Goal: Use online tool/utility: Utilize a website feature to perform a specific function

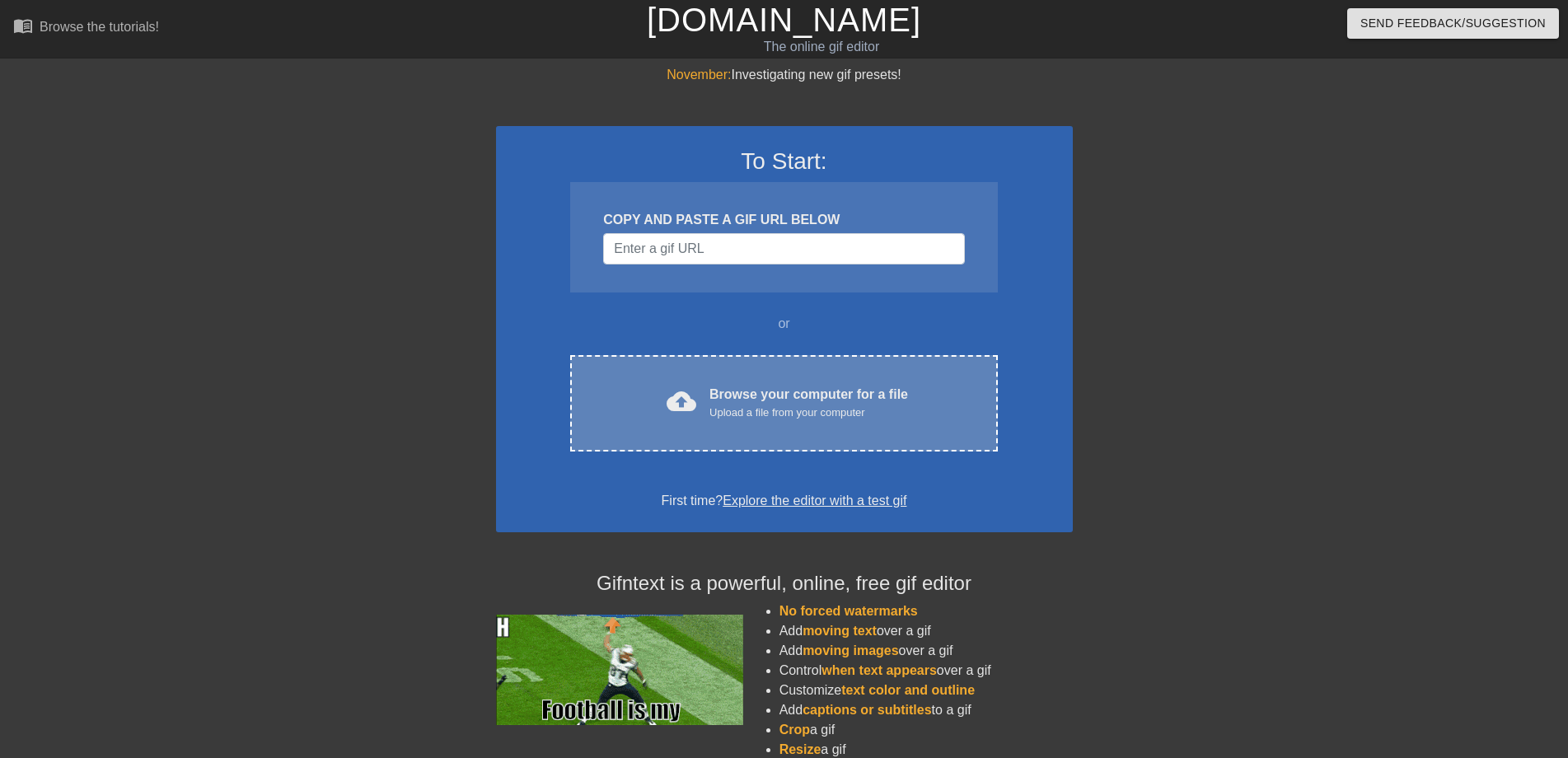
click at [736, 394] on div "Browse your computer for a file Upload a file from your computer" at bounding box center [809, 403] width 199 height 36
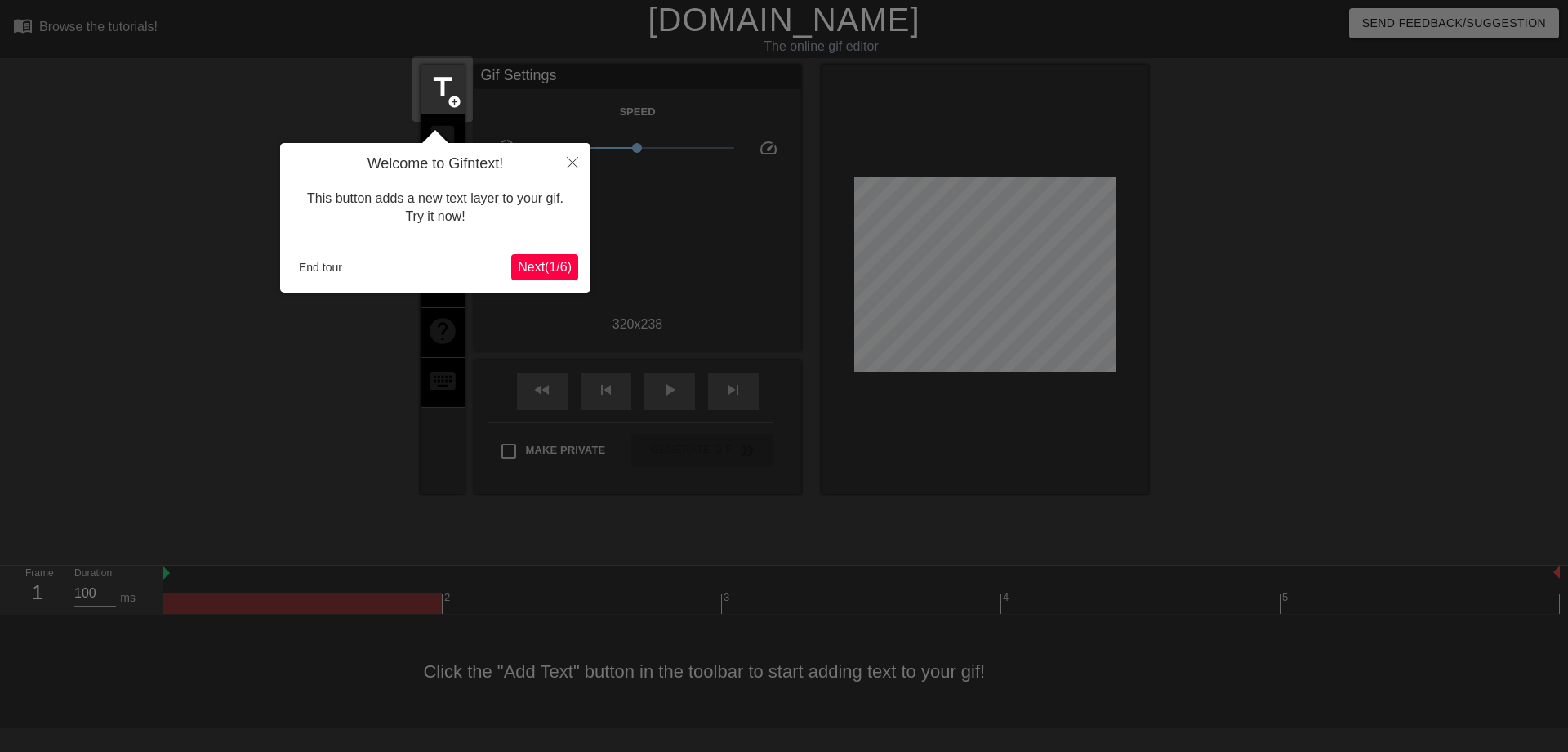
click at [559, 264] on span "Next ( 1 / 6 )" at bounding box center [545, 266] width 54 height 14
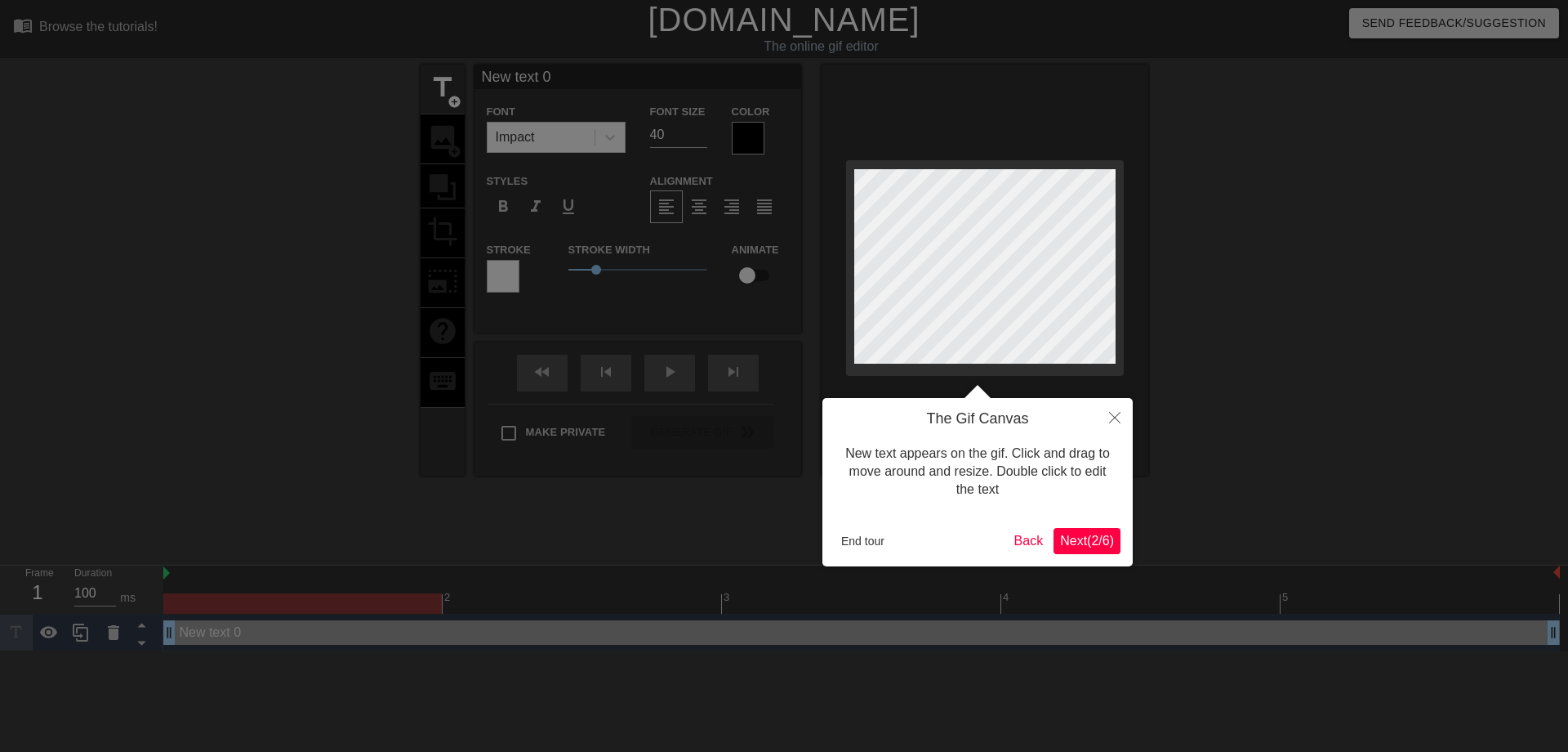
click at [1075, 549] on button "Next ( 2 / 6 )" at bounding box center [1087, 540] width 67 height 26
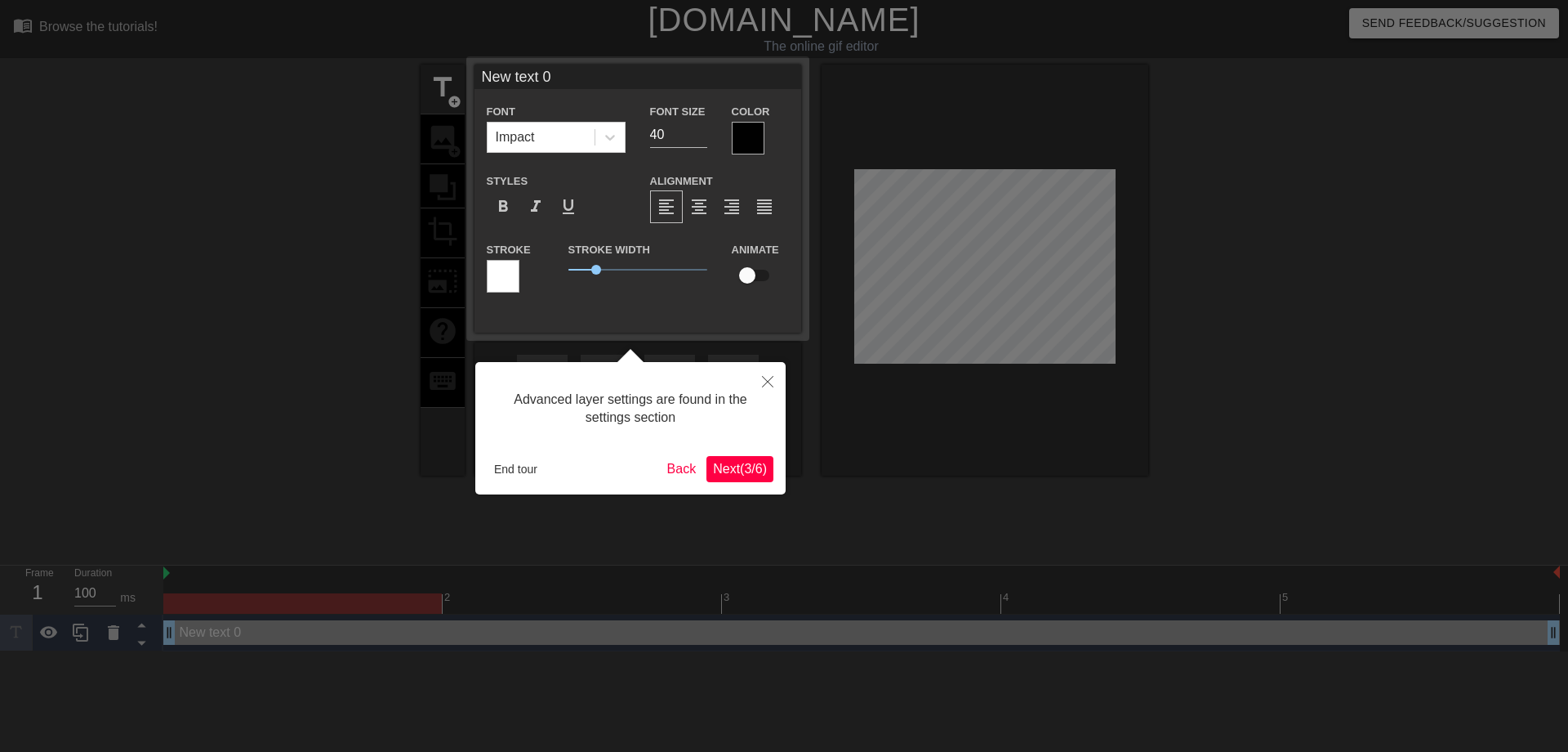
click at [756, 475] on span "Next ( 3 / 6 )" at bounding box center [740, 468] width 54 height 14
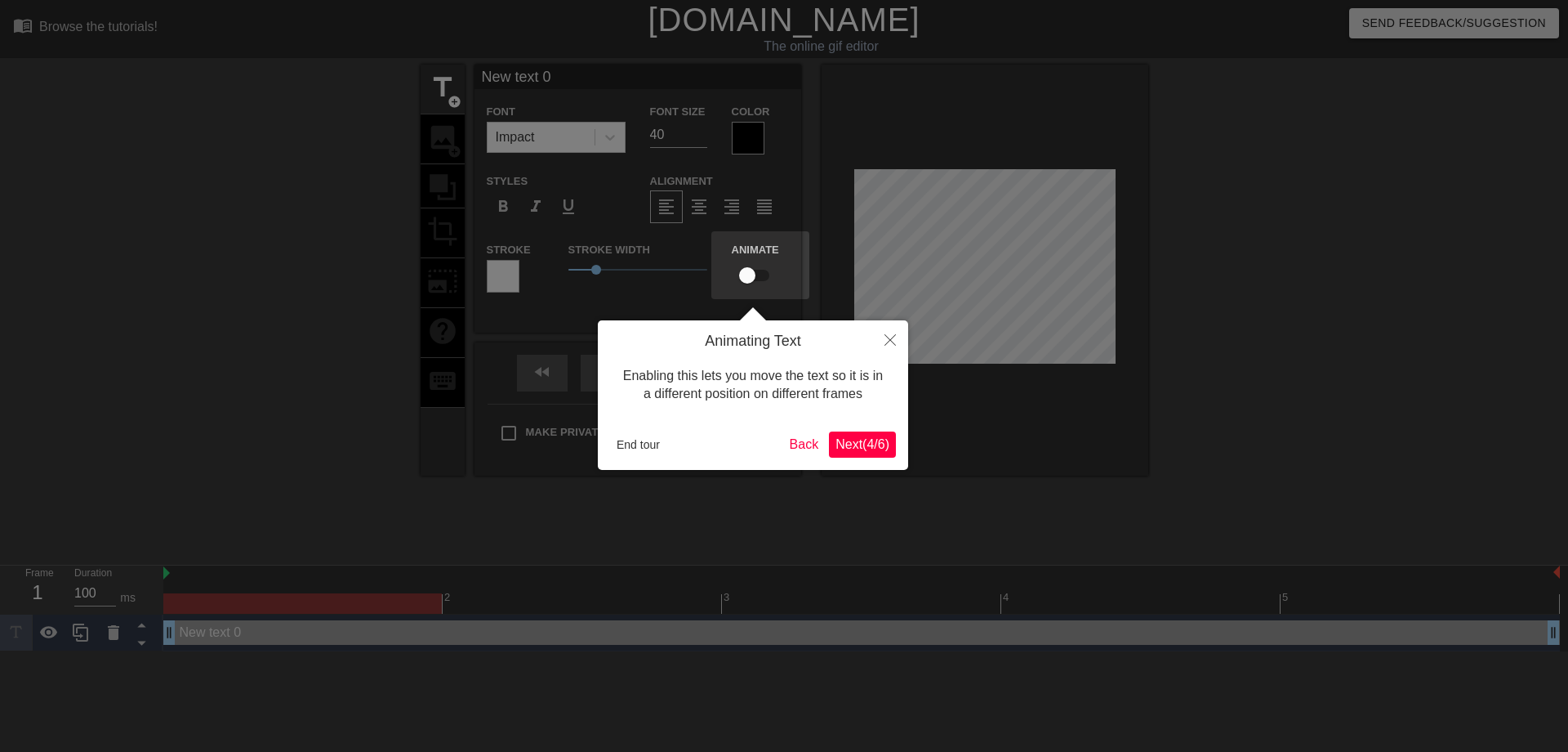
click at [860, 438] on span "Next ( 4 / 6 )" at bounding box center [863, 444] width 54 height 14
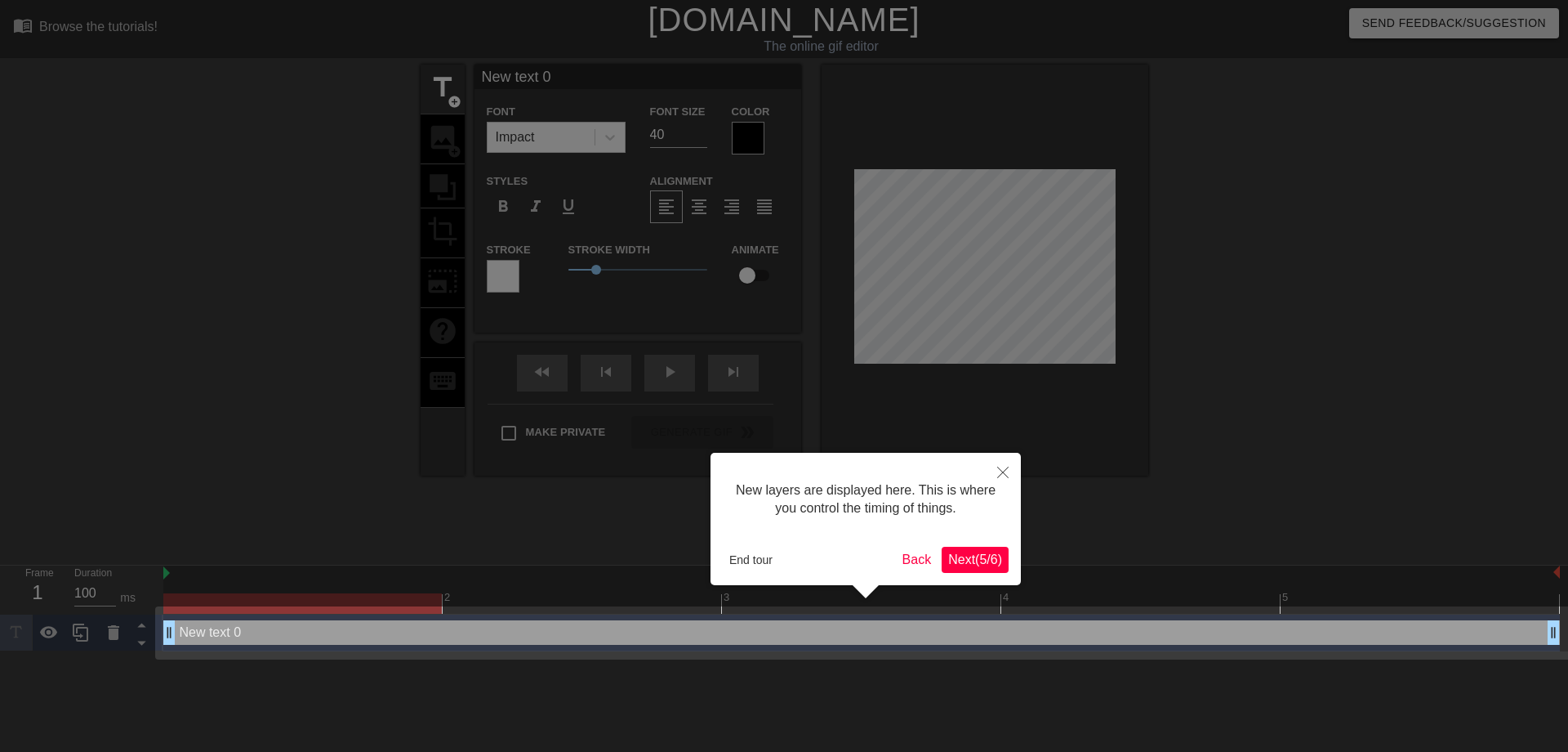
click at [957, 552] on span "Next ( 5 / 6 )" at bounding box center [975, 559] width 54 height 14
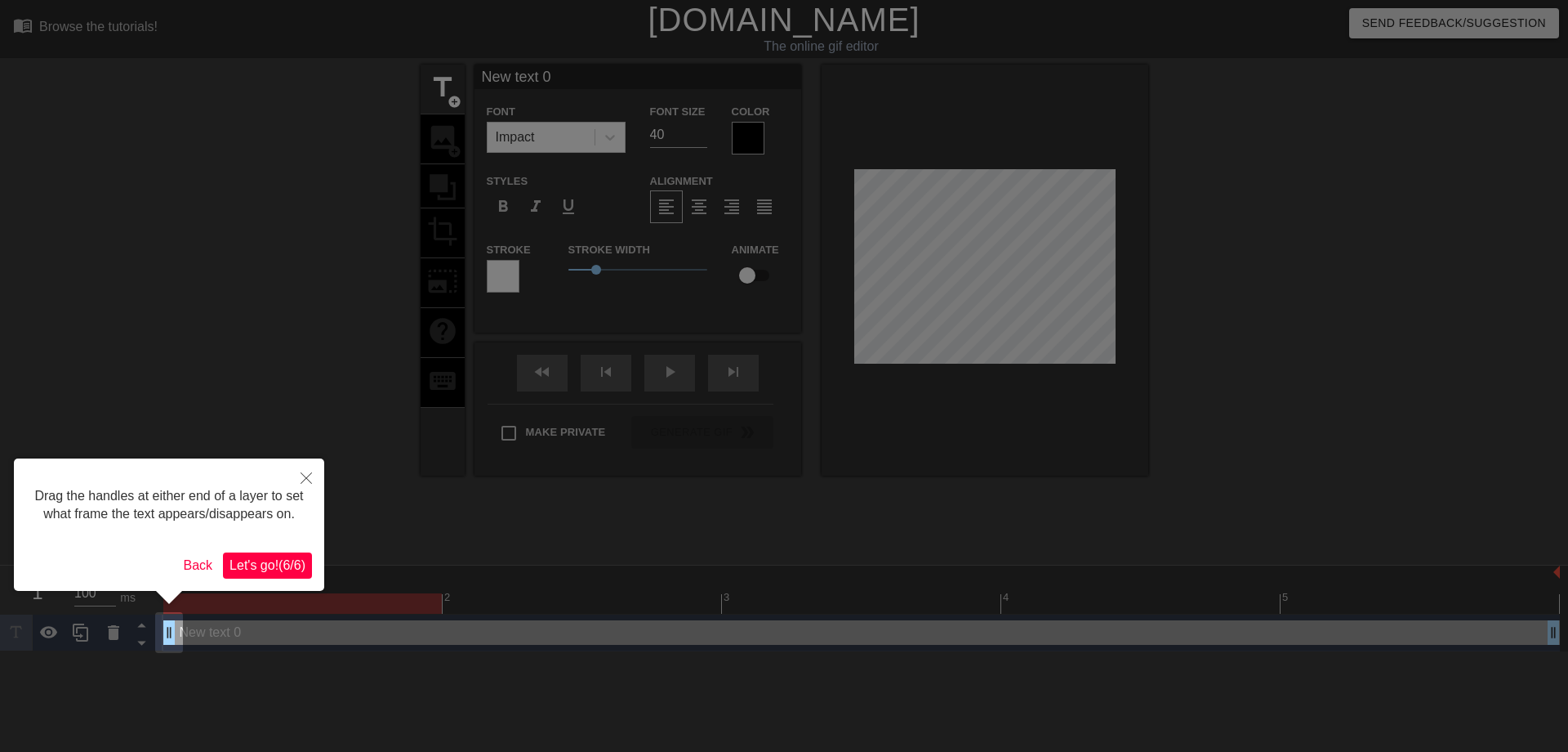
click at [273, 574] on button "Let's go! ( 6 / 6 )" at bounding box center [268, 565] width 89 height 26
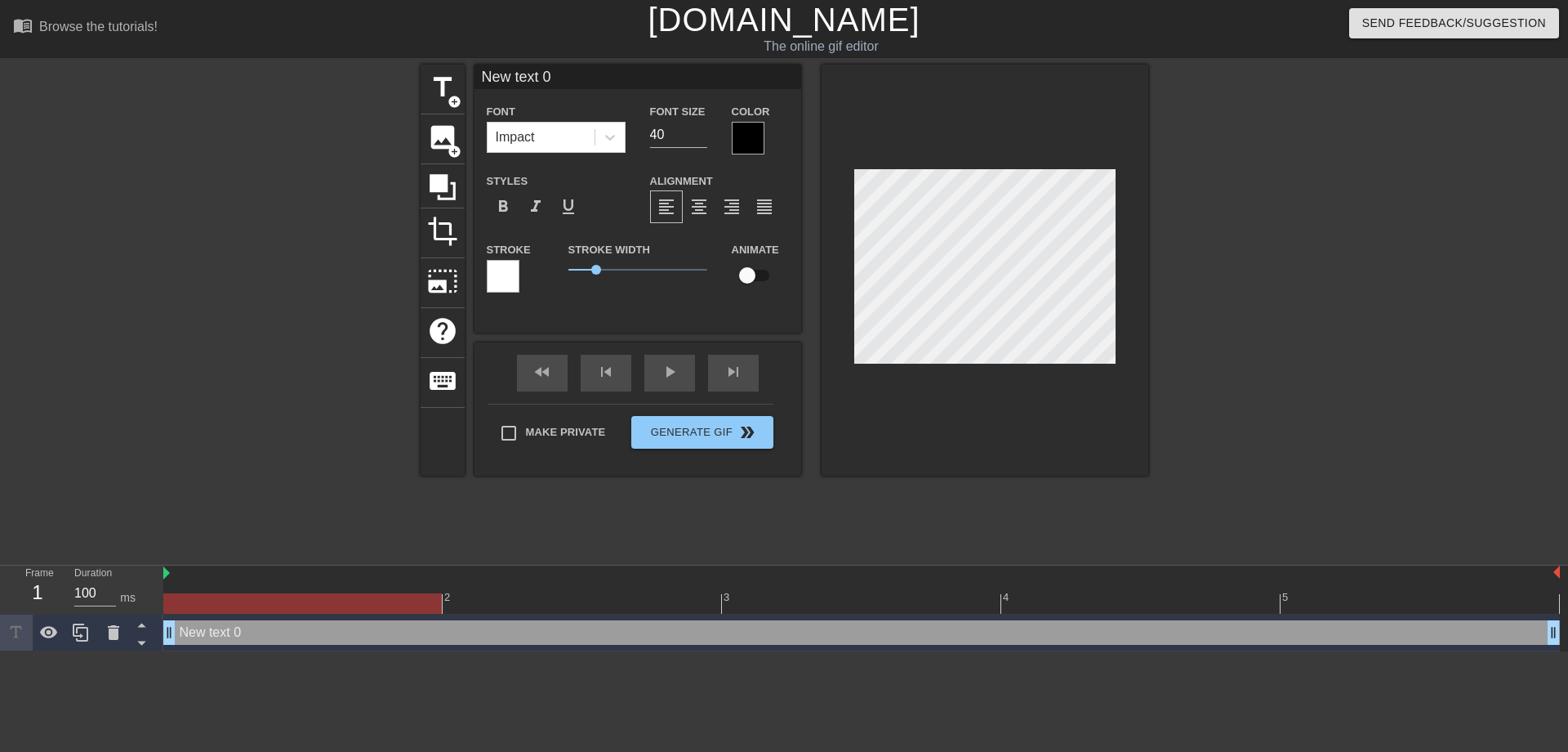
click at [559, 81] on input "New text 0" at bounding box center [638, 76] width 327 height 24
type input "N"
type input "早"
click at [747, 130] on div at bounding box center [748, 138] width 33 height 33
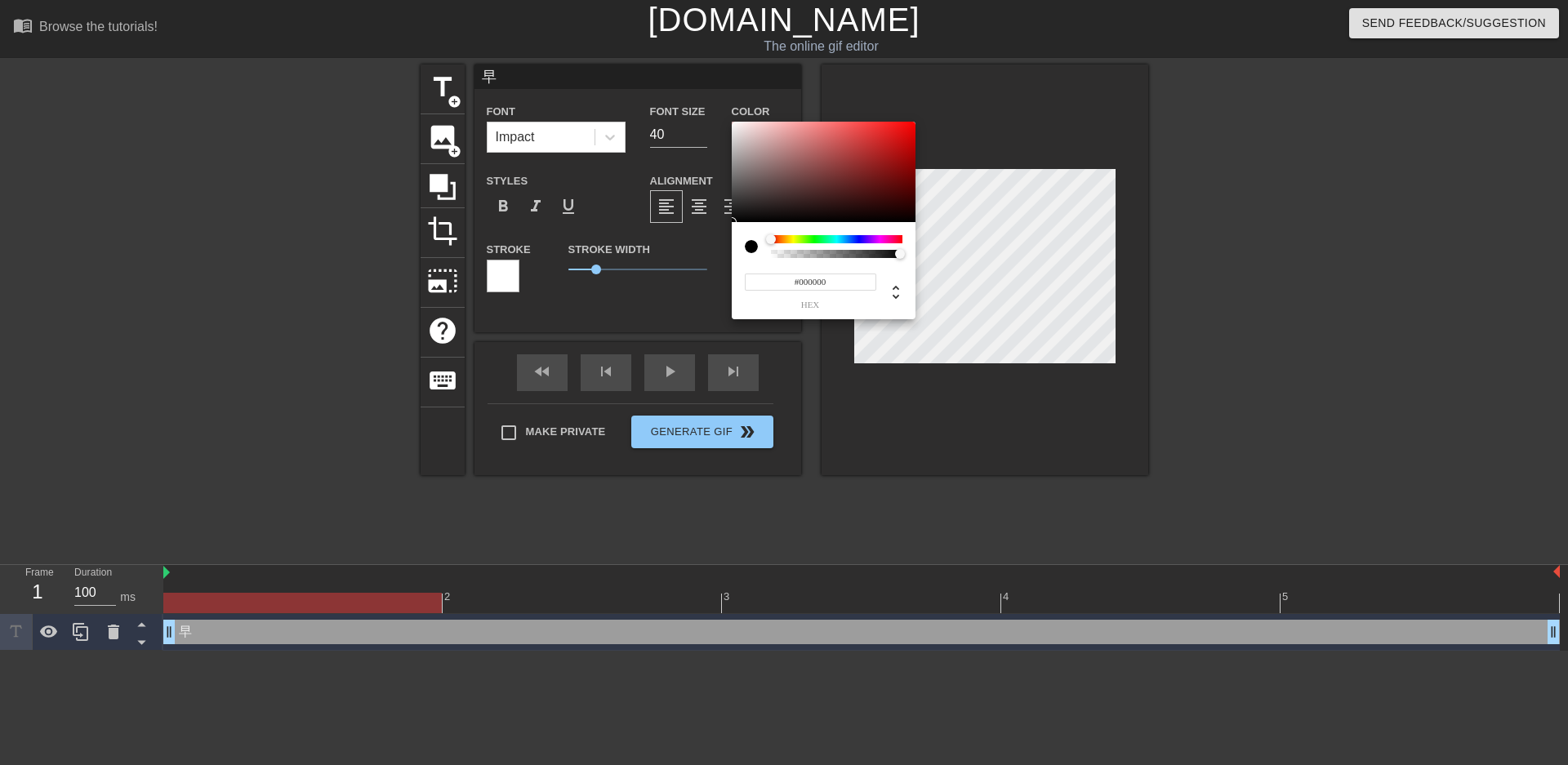
type input "#E11010"
click at [903, 133] on div at bounding box center [823, 173] width 183 height 101
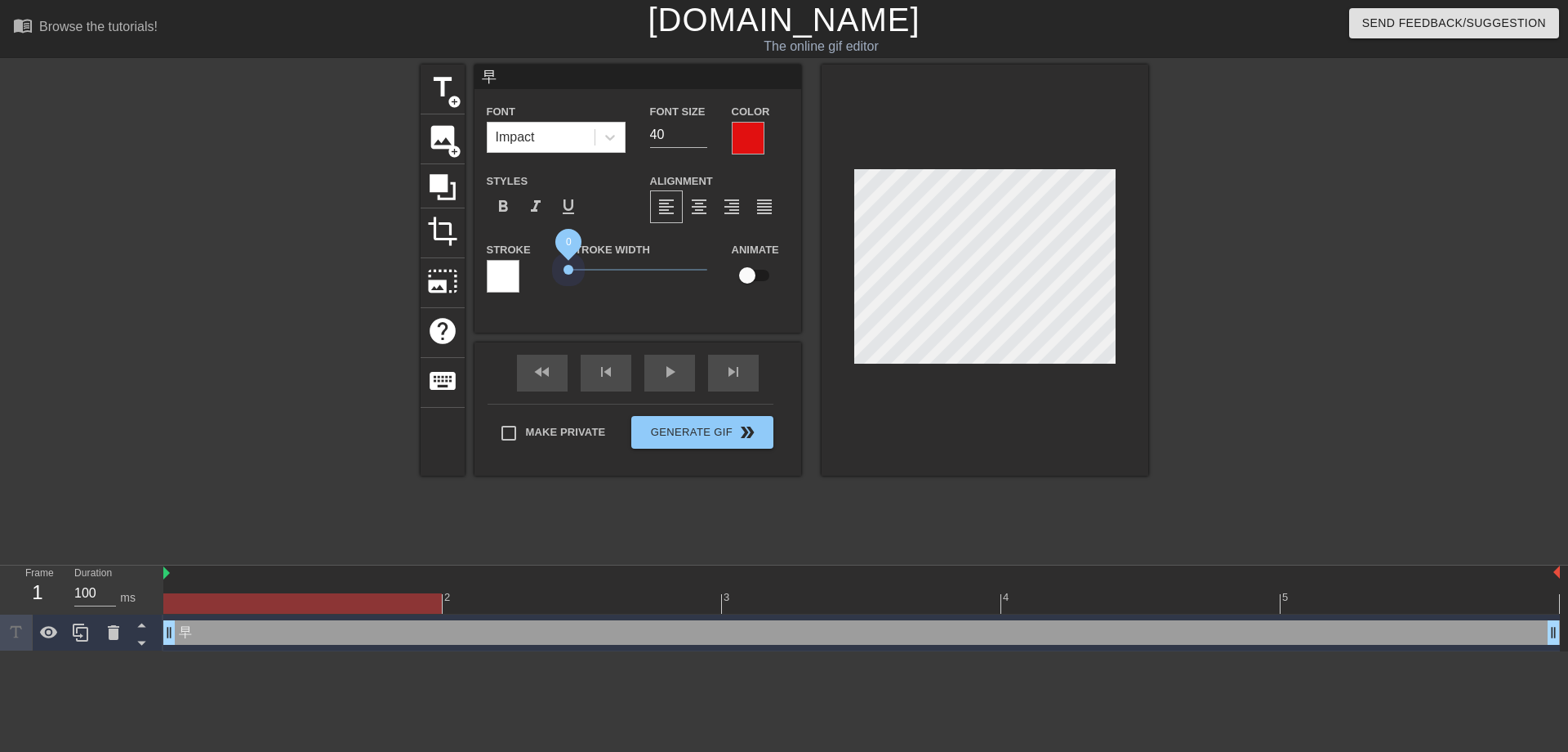
drag, startPoint x: 594, startPoint y: 269, endPoint x: 531, endPoint y: 269, distance: 63.0
click at [531, 269] on div "Stroke Stroke Width 0 Animate" at bounding box center [638, 273] width 327 height 68
click at [612, 145] on icon at bounding box center [610, 137] width 16 height 16
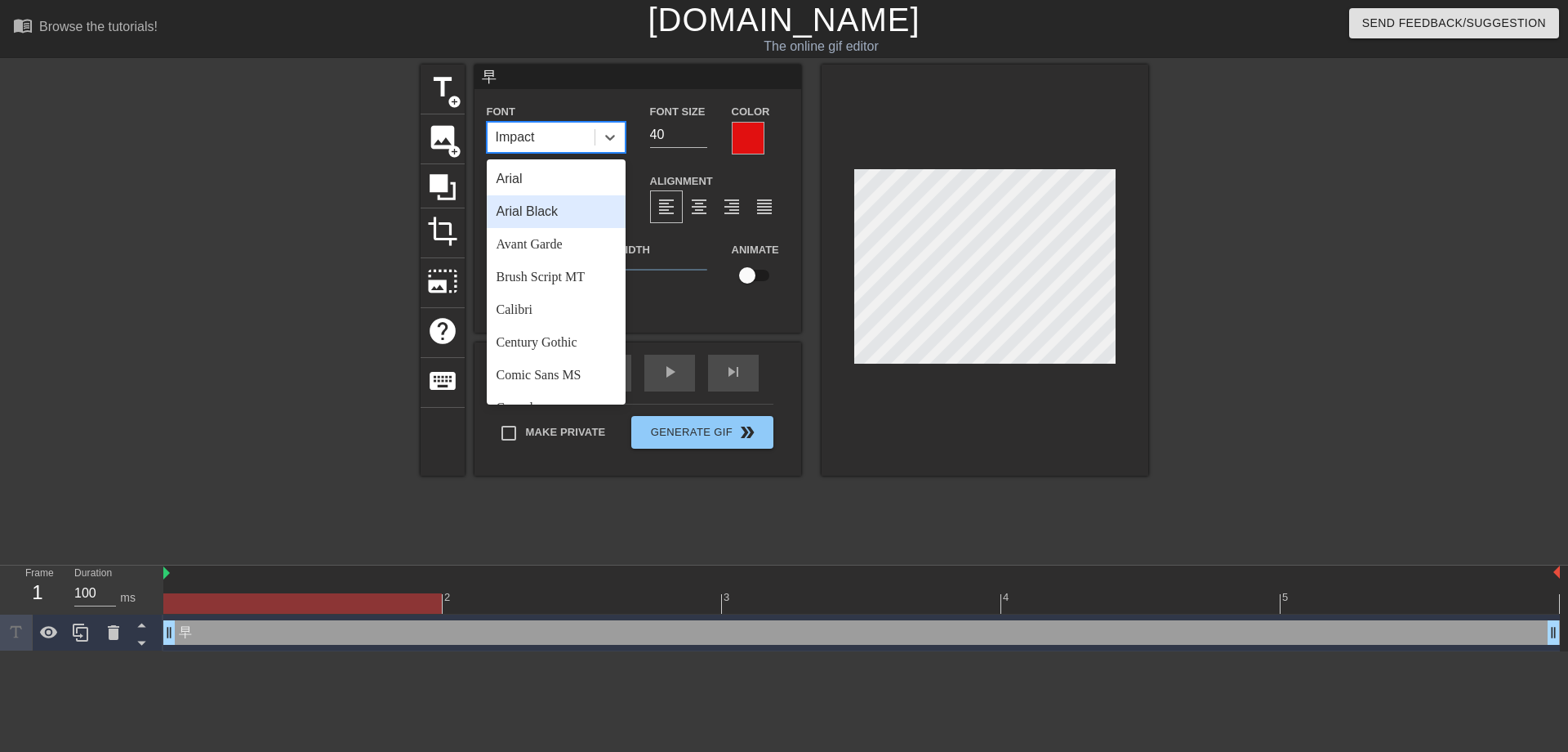
click at [559, 204] on div "Arial Black" at bounding box center [557, 212] width 139 height 33
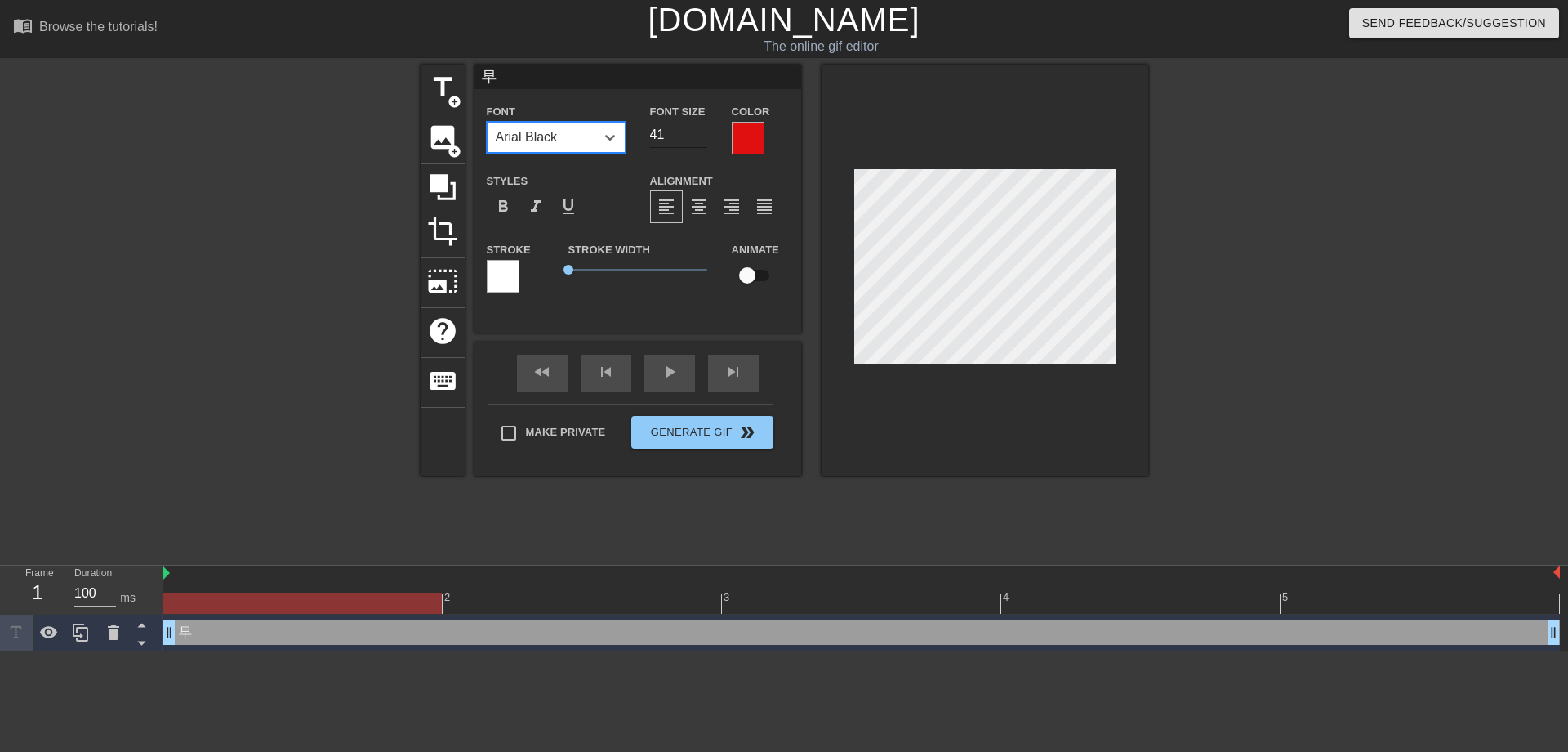
click at [703, 129] on input "41" at bounding box center [678, 135] width 57 height 26
click at [703, 129] on input "42" at bounding box center [678, 135] width 57 height 26
click at [703, 129] on input "43" at bounding box center [678, 135] width 57 height 26
click at [703, 129] on input "44" at bounding box center [678, 135] width 57 height 26
click at [703, 129] on input "45" at bounding box center [678, 135] width 57 height 26
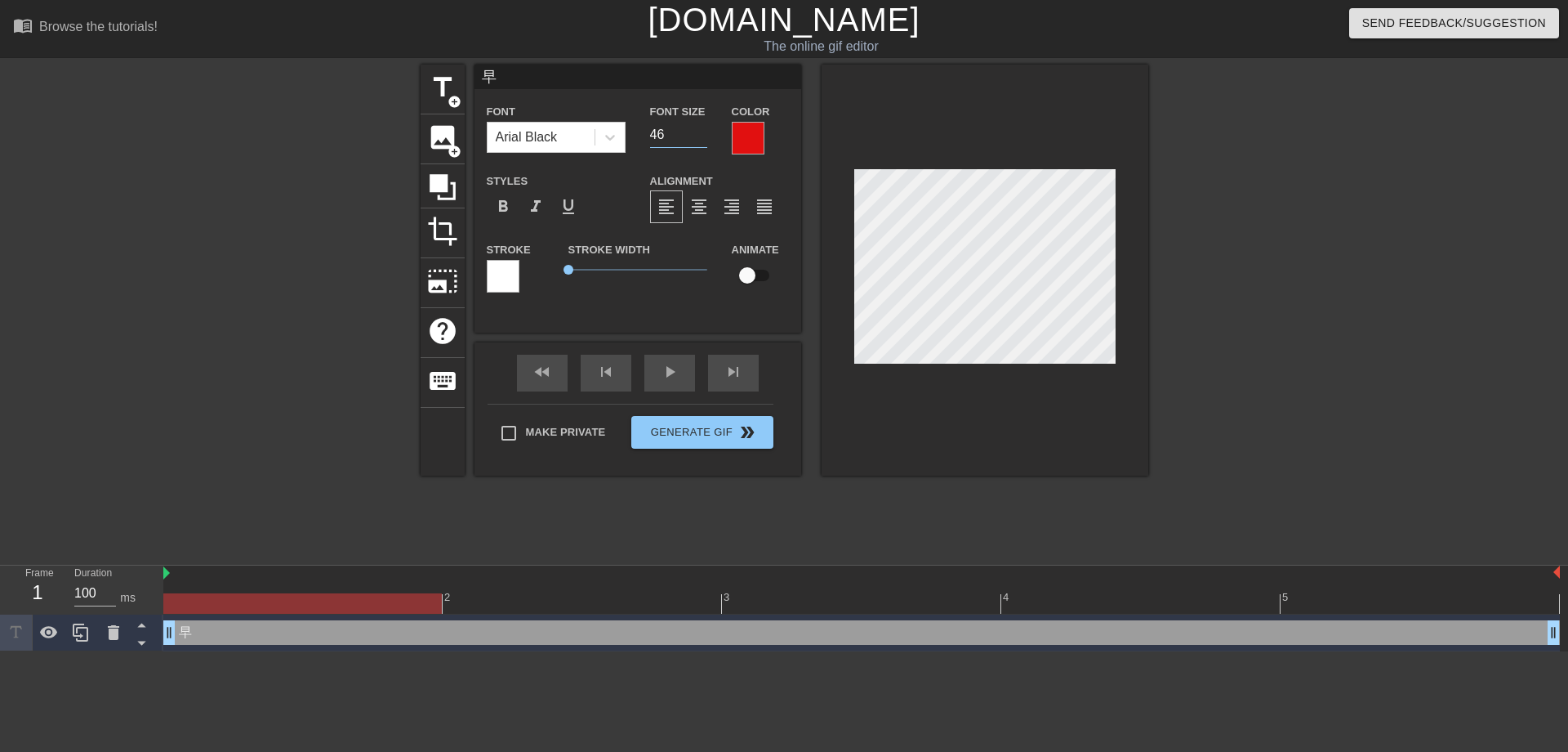
click at [703, 129] on input "46" at bounding box center [678, 135] width 57 height 26
click at [703, 129] on input "47" at bounding box center [678, 135] width 57 height 26
click at [703, 129] on input "48" at bounding box center [678, 135] width 57 height 26
click at [703, 129] on input "49" at bounding box center [678, 135] width 57 height 26
type input "50"
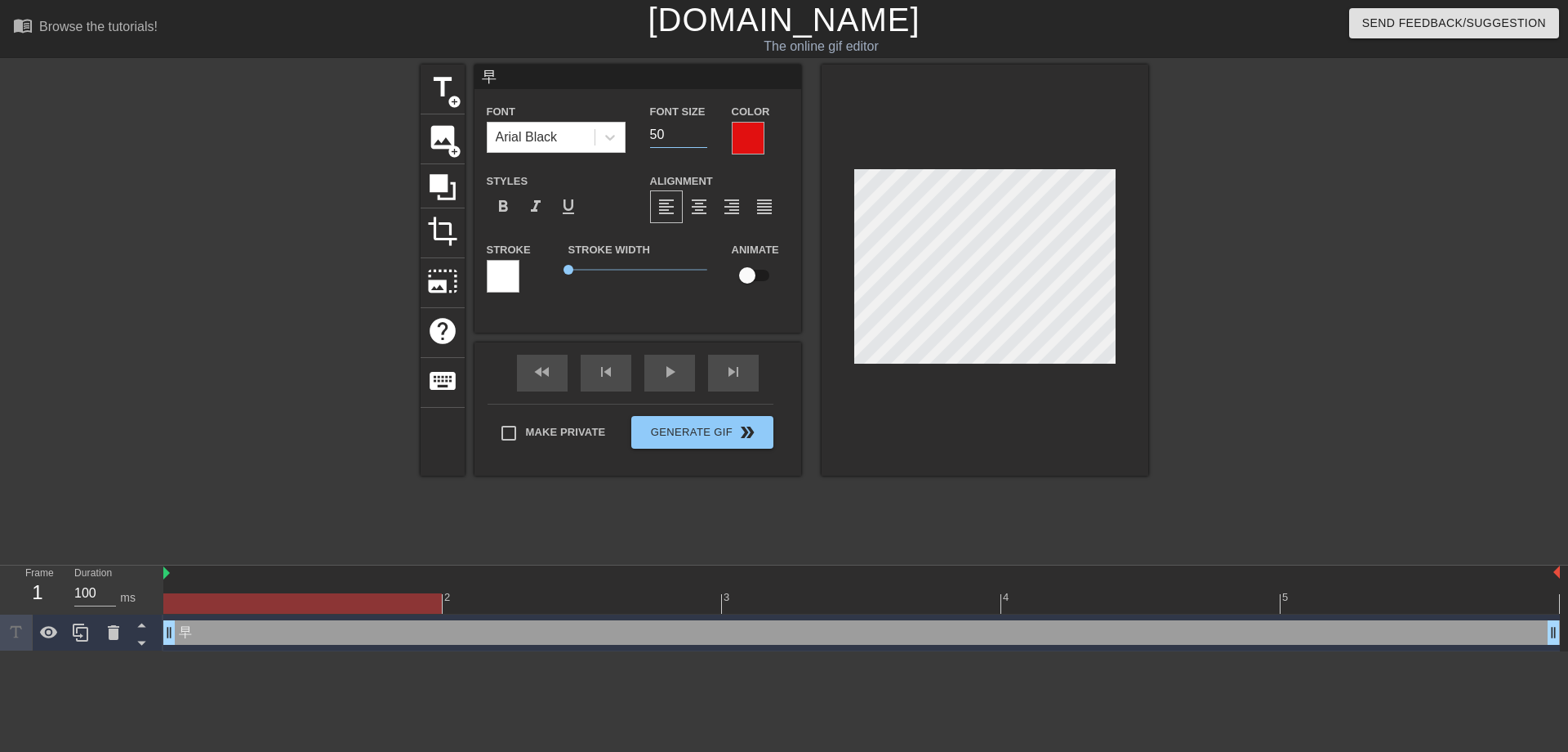
click at [703, 129] on input "50" at bounding box center [678, 135] width 57 height 26
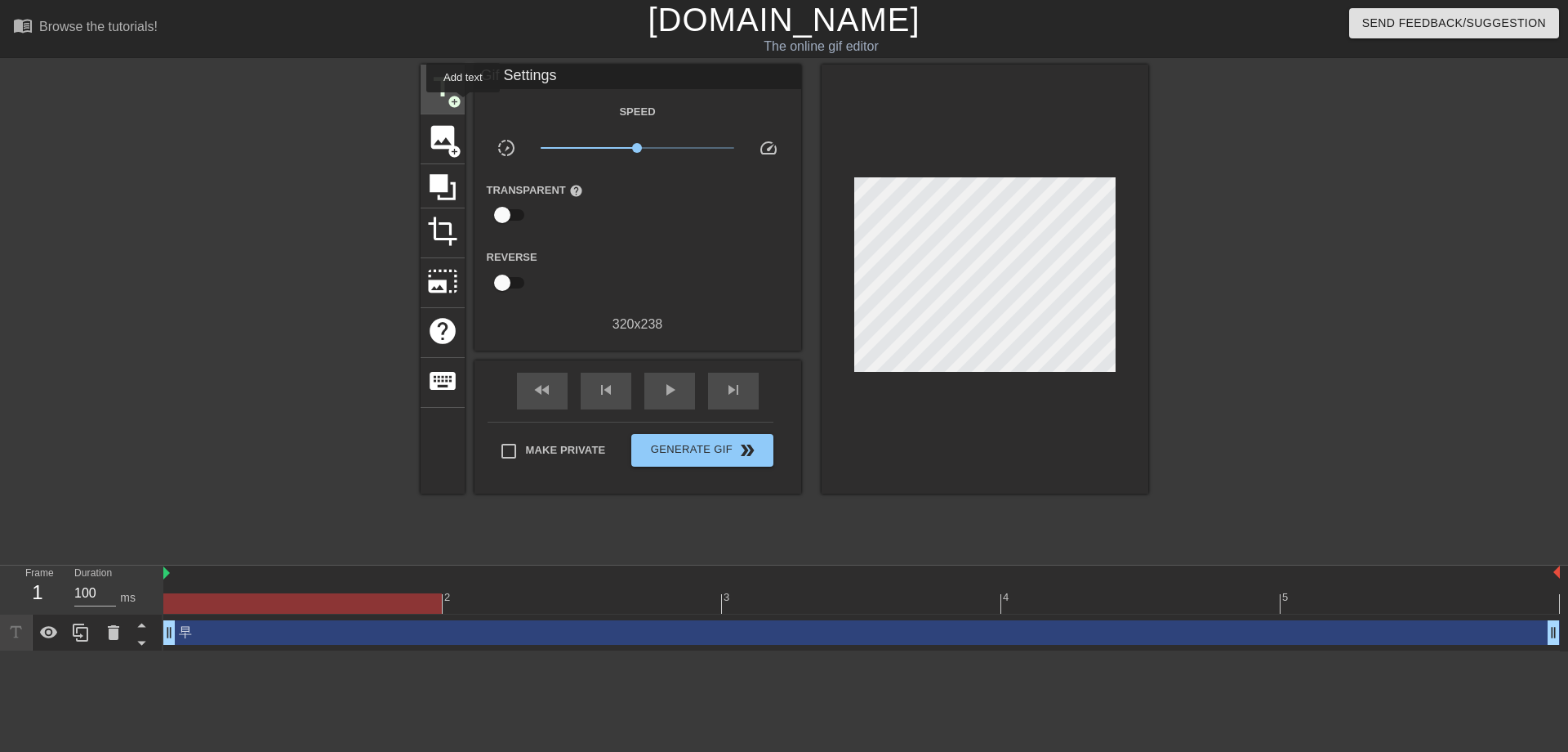
click at [452, 96] on span "add_circle" at bounding box center [454, 101] width 14 height 14
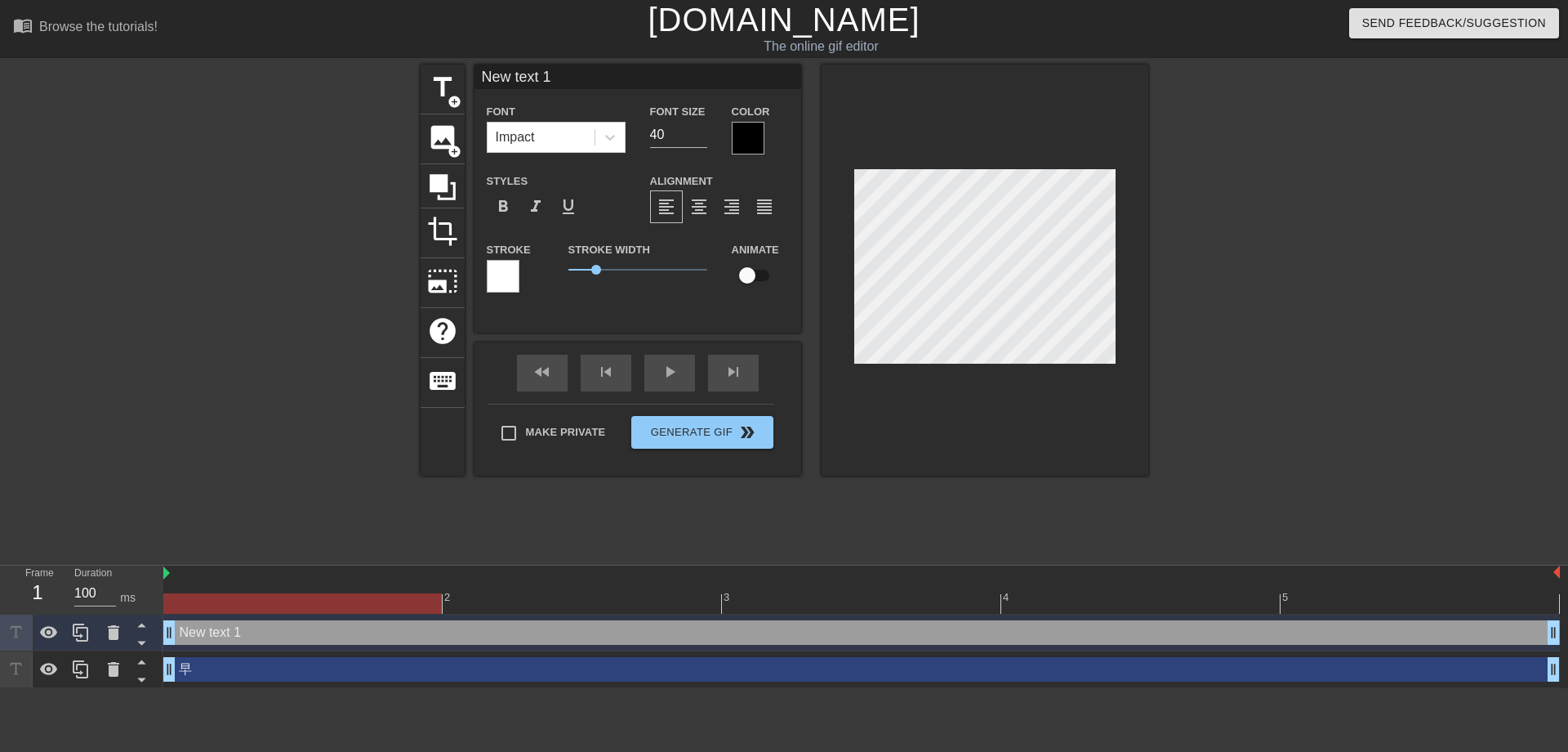
click at [589, 80] on input "New text 1" at bounding box center [638, 76] width 327 height 24
type input "N"
type input "安"
click at [748, 133] on div at bounding box center [748, 138] width 33 height 33
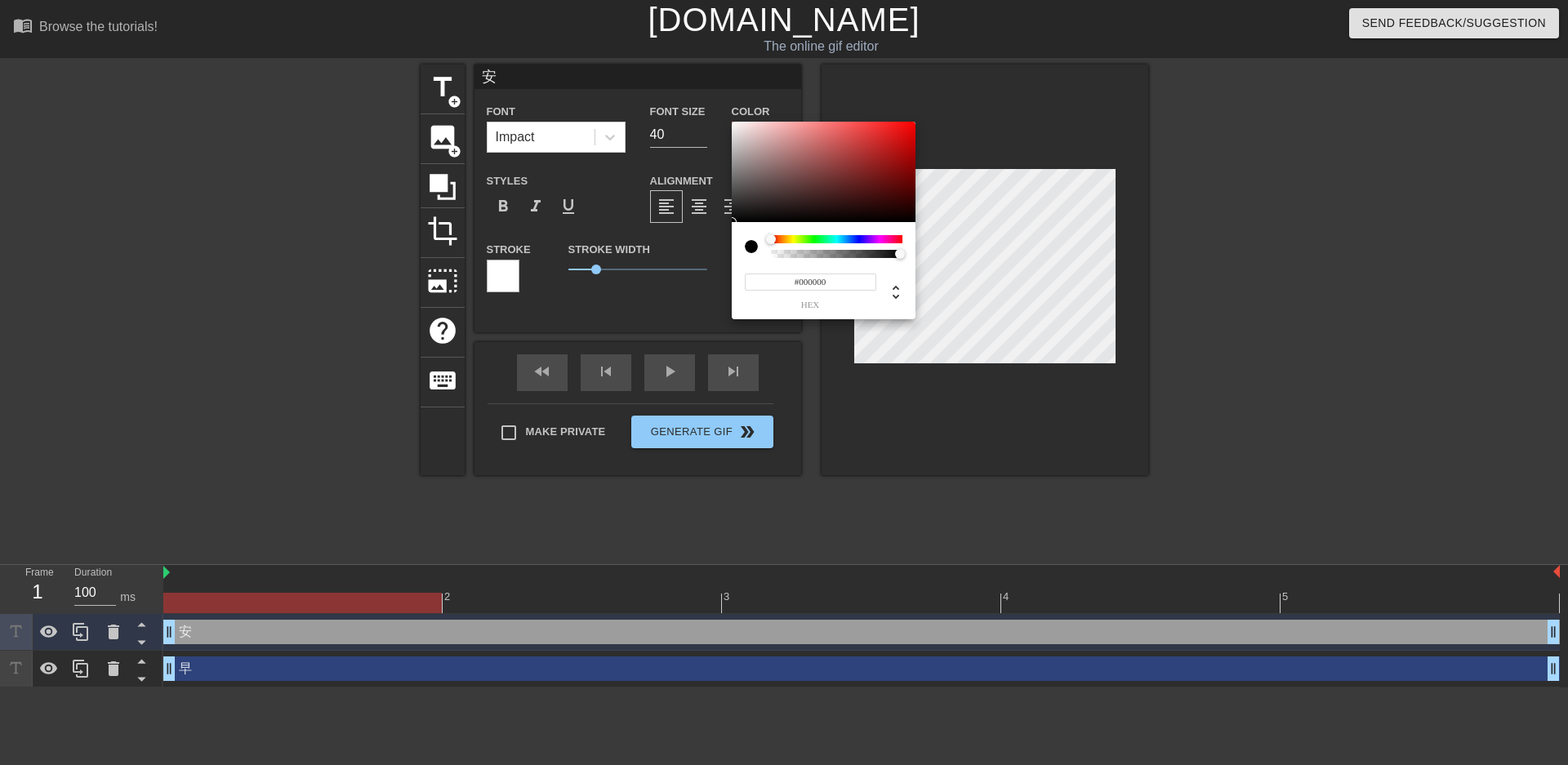
type input "#F01515"
click at [899, 127] on div at bounding box center [823, 173] width 183 height 101
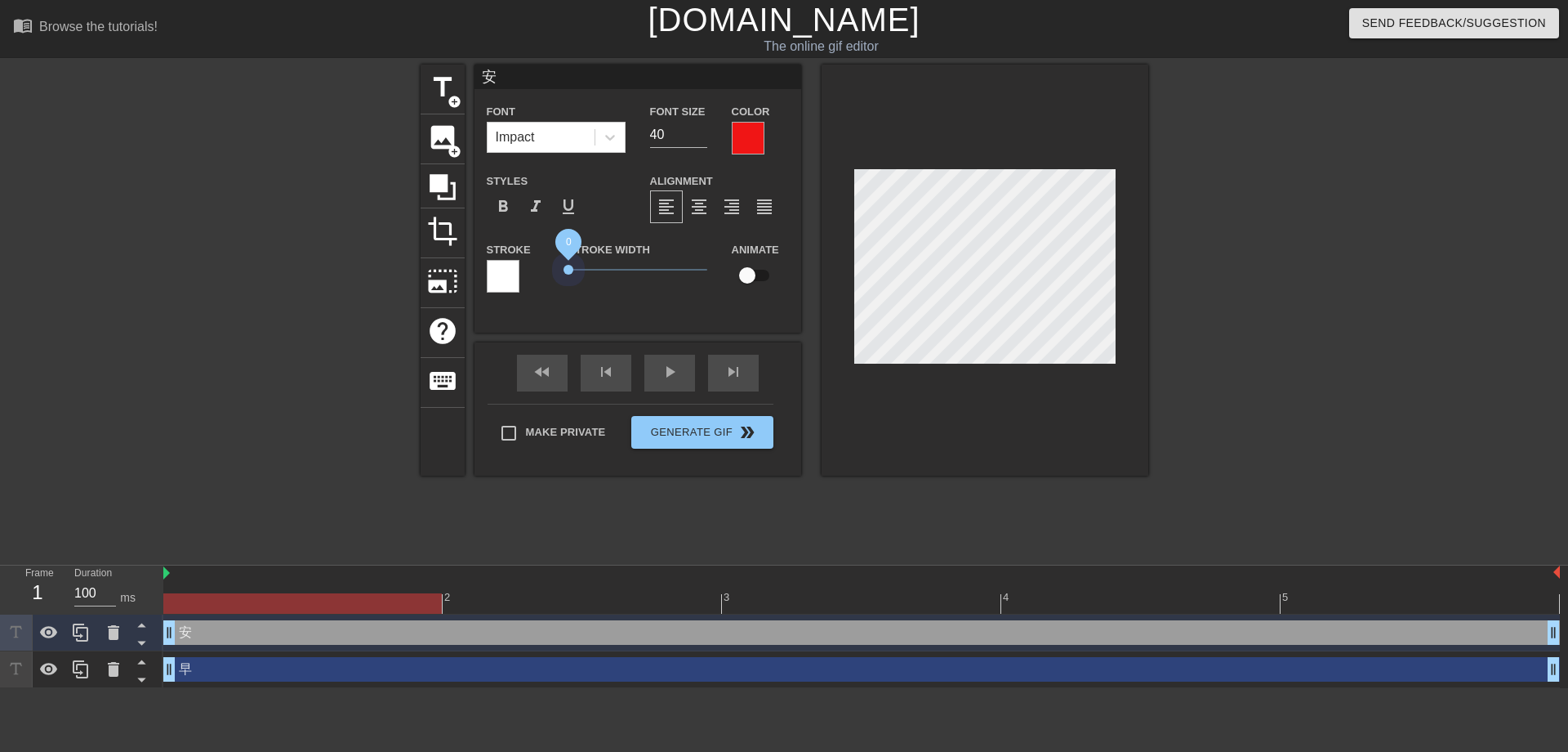
drag, startPoint x: 599, startPoint y: 273, endPoint x: 528, endPoint y: 273, distance: 71.0
click at [528, 273] on div "Stroke Stroke Width 0 Animate" at bounding box center [638, 273] width 327 height 68
click at [703, 127] on input "41" at bounding box center [678, 135] width 57 height 26
click at [703, 127] on input "42" at bounding box center [678, 135] width 57 height 26
click at [703, 127] on input "43" at bounding box center [678, 135] width 57 height 26
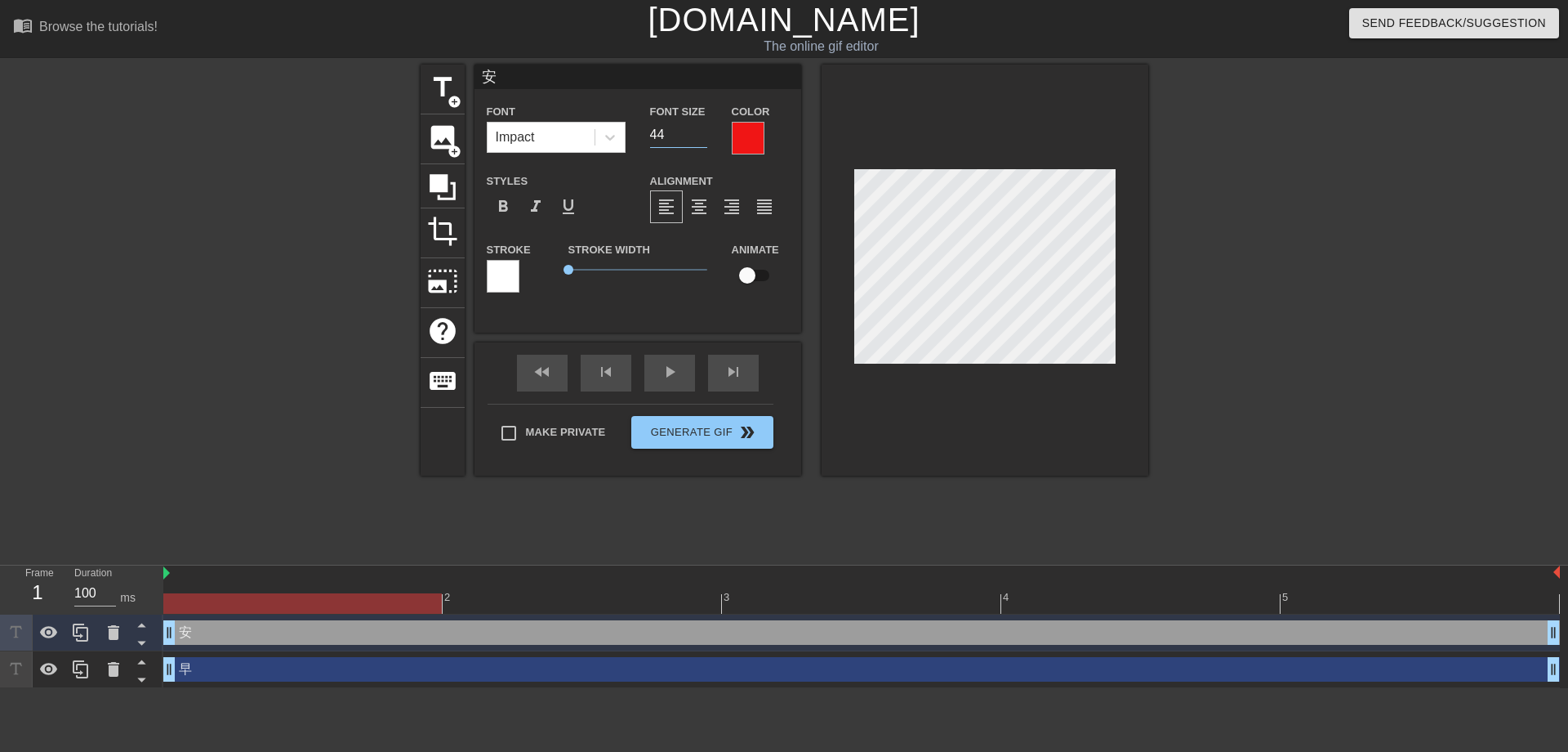
click at [703, 127] on input "44" at bounding box center [678, 135] width 57 height 26
click at [703, 127] on input "45" at bounding box center [678, 135] width 57 height 26
click at [703, 127] on input "46" at bounding box center [678, 135] width 57 height 26
click at [703, 127] on input "47" at bounding box center [678, 135] width 57 height 26
click at [703, 127] on input "48" at bounding box center [678, 135] width 57 height 26
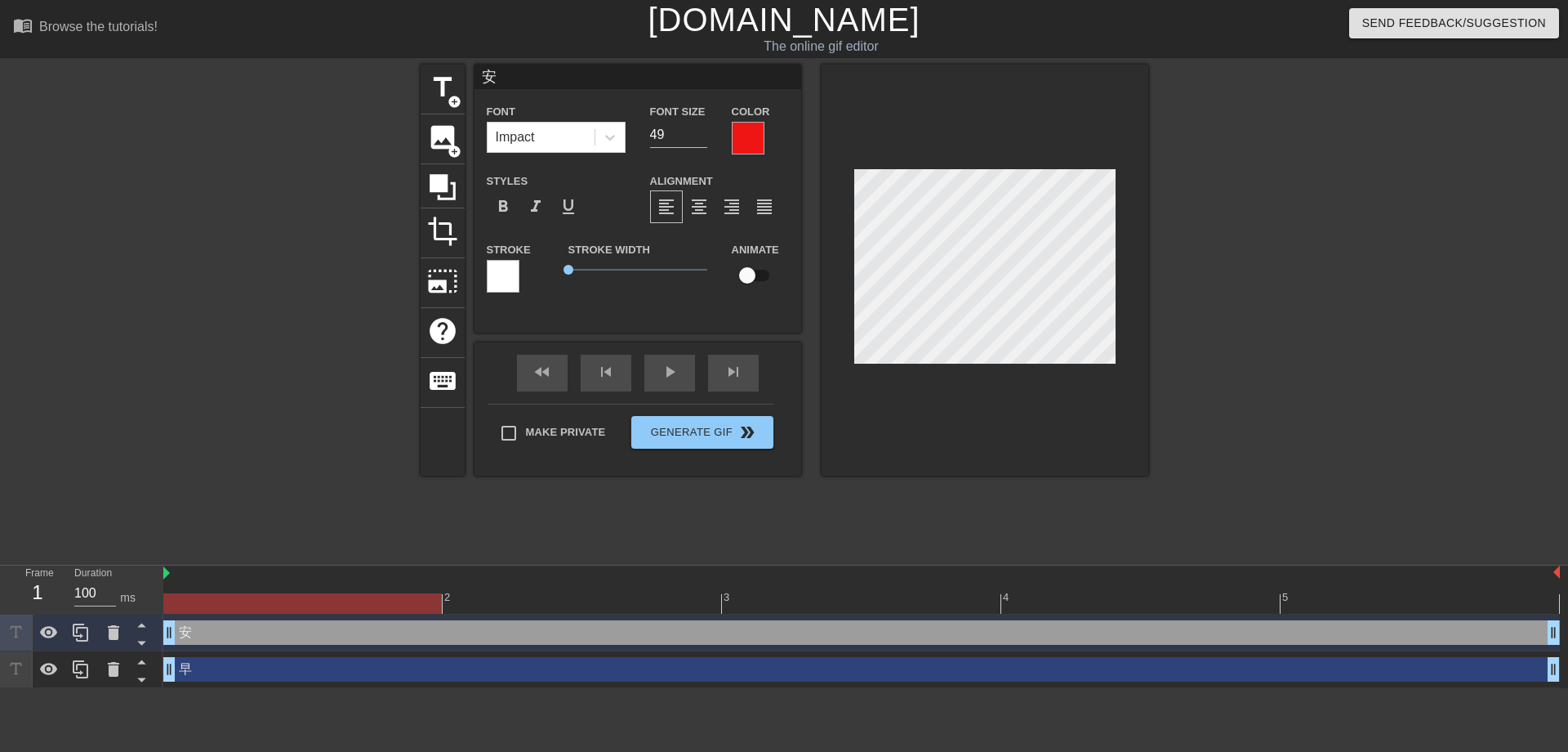
click at [703, 127] on input "49" at bounding box center [678, 135] width 57 height 26
type input "50"
click at [703, 127] on input "50" at bounding box center [678, 135] width 57 height 26
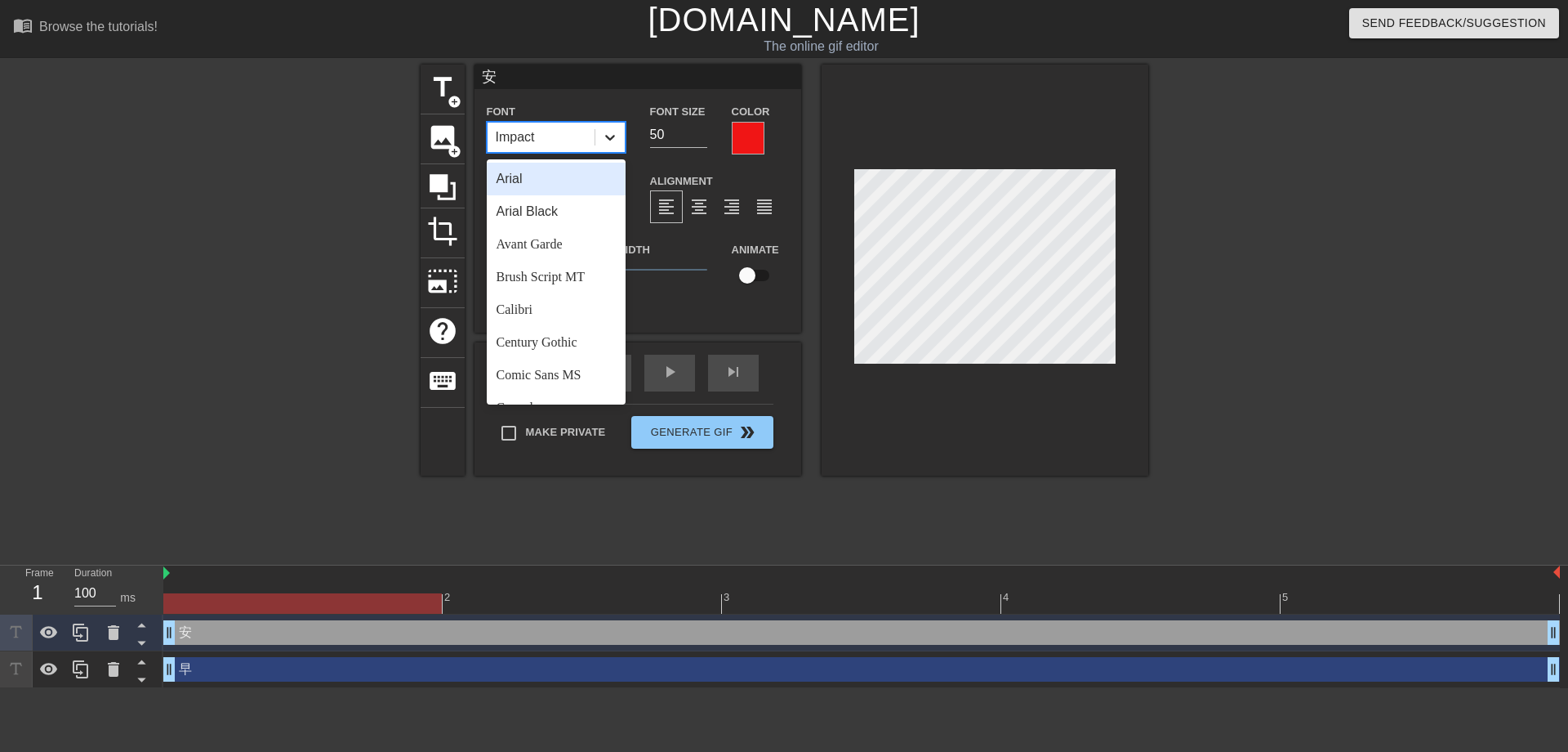
click at [620, 134] on div at bounding box center [610, 137] width 30 height 30
click at [526, 208] on div "Arial Black" at bounding box center [557, 212] width 139 height 33
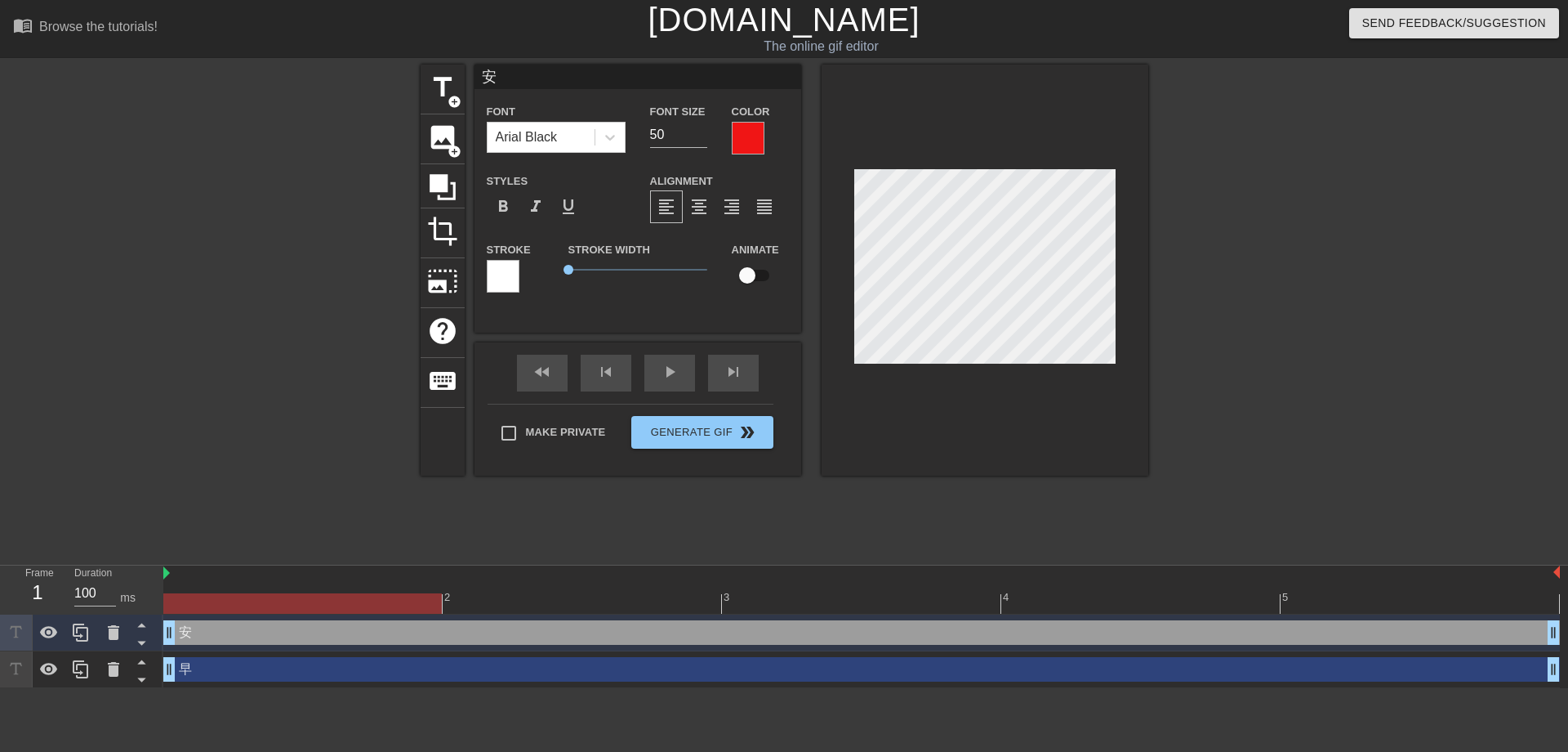
click at [895, 380] on div at bounding box center [985, 269] width 327 height 411
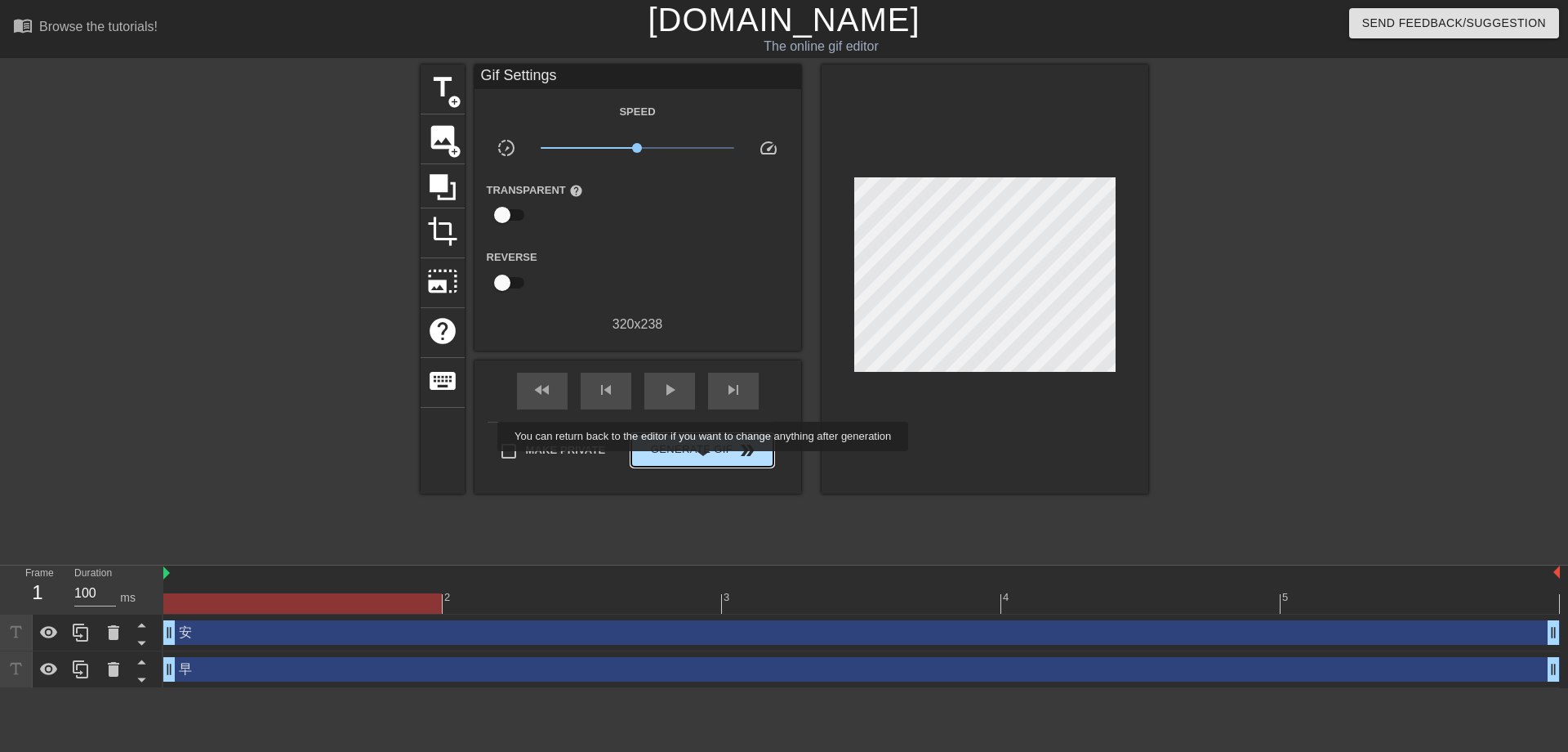
click at [707, 450] on span "Generate Gif double_arrow" at bounding box center [702, 450] width 128 height 20
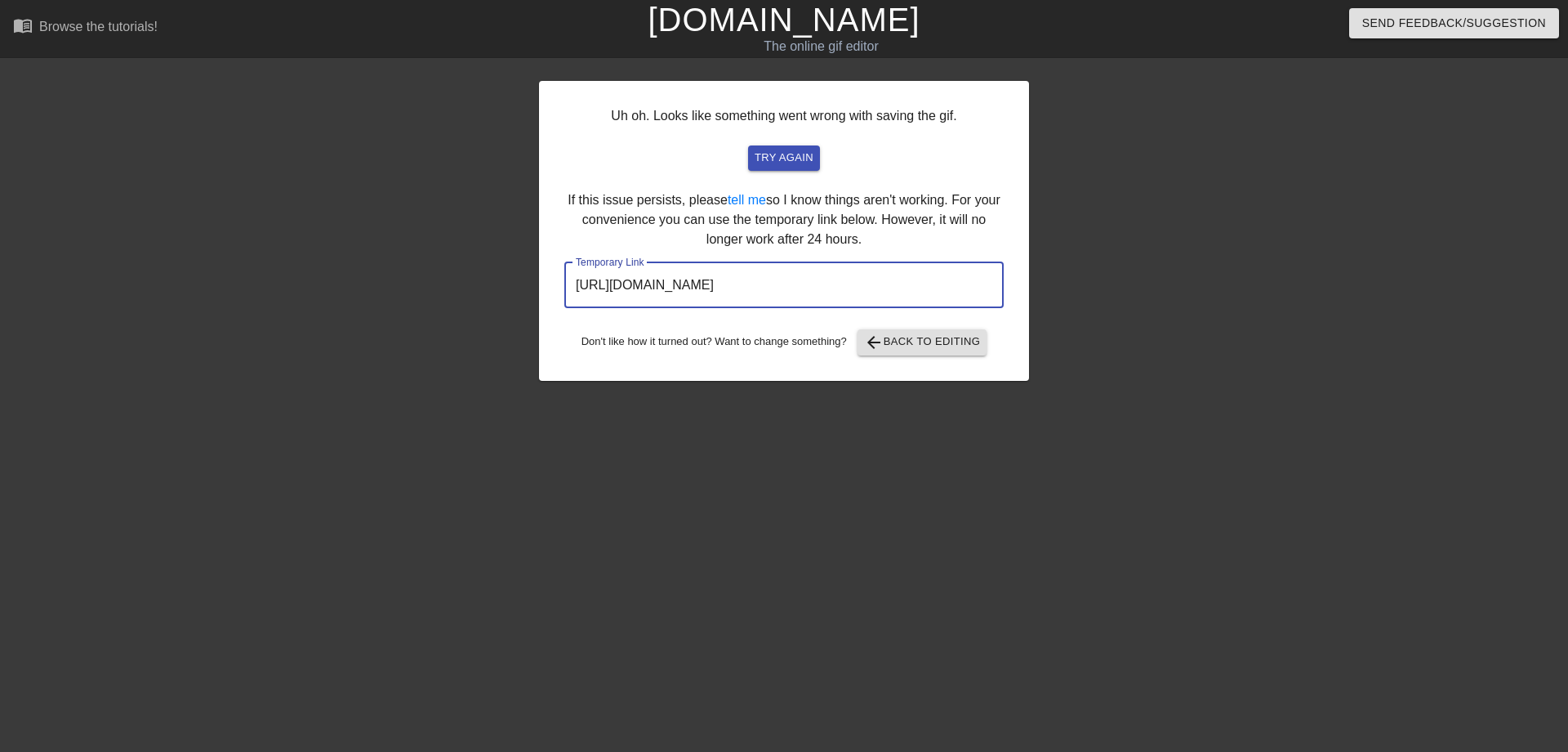
drag, startPoint x: 914, startPoint y: 282, endPoint x: 531, endPoint y: 226, distance: 387.1
click at [531, 226] on div "Uh oh. Looks like something went wrong with saving the gif. try again If this i…" at bounding box center [784, 309] width 1568 height 490
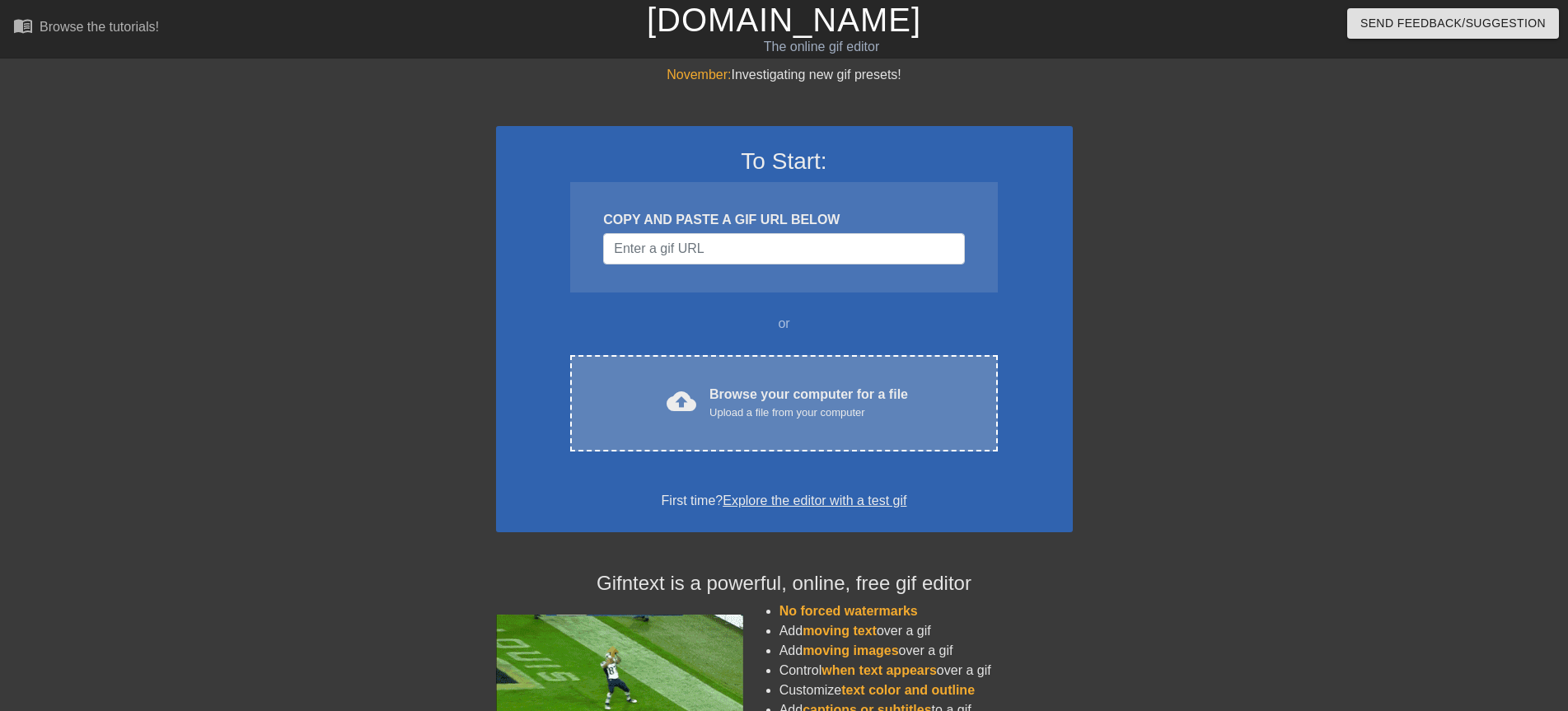
click at [707, 399] on div "cloud_upload Browse your computer for a file Upload a file from your computer" at bounding box center [783, 403] width 357 height 37
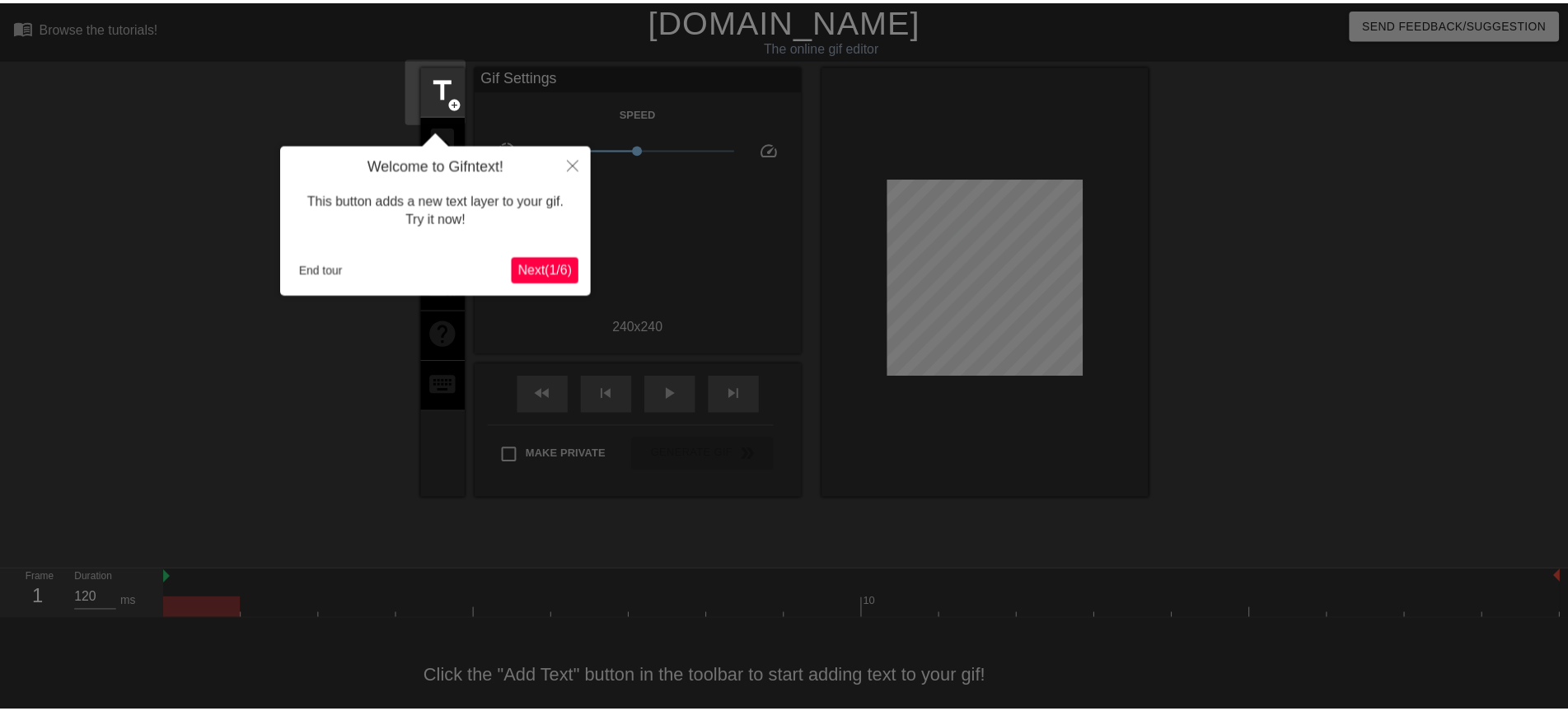
scroll to position [23, 0]
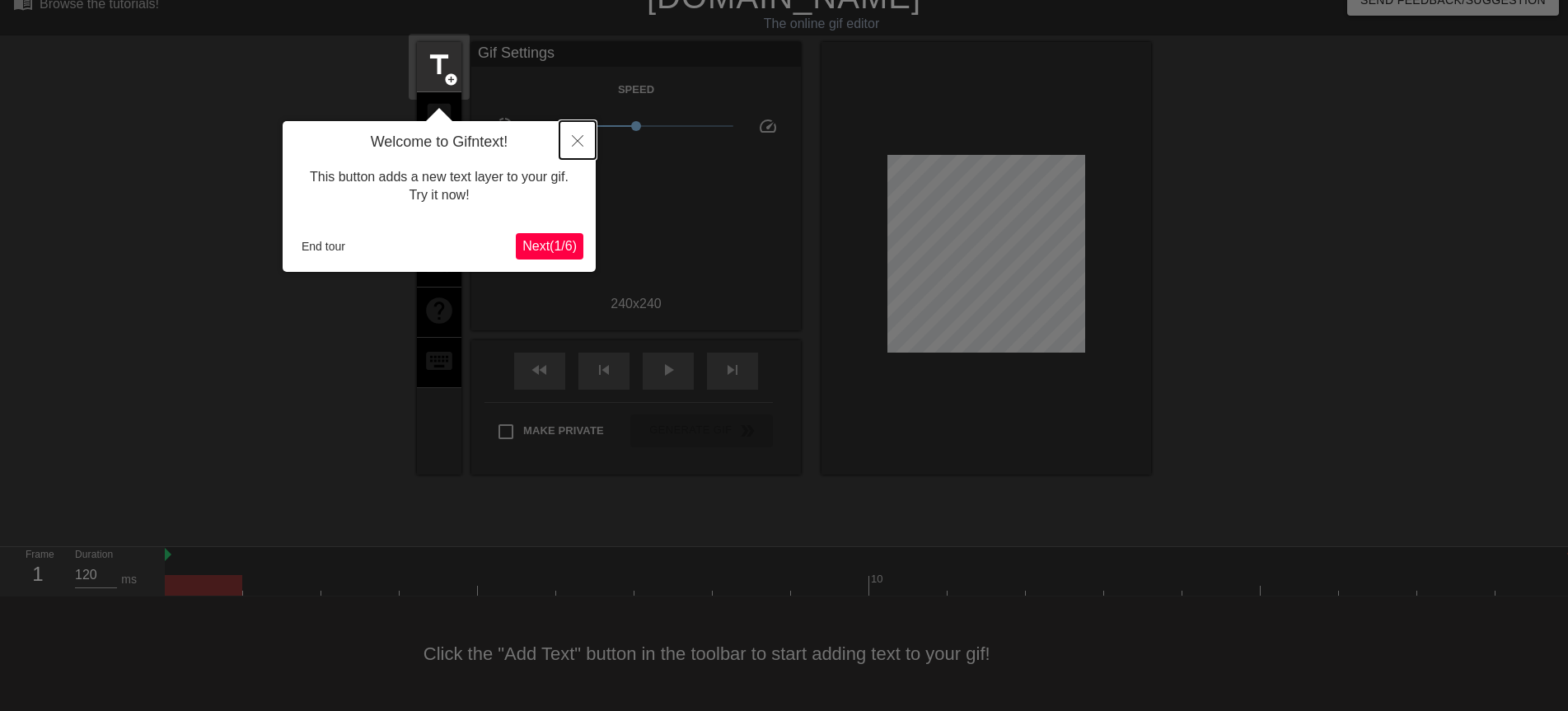
click at [576, 141] on icon "Close" at bounding box center [577, 140] width 12 height 12
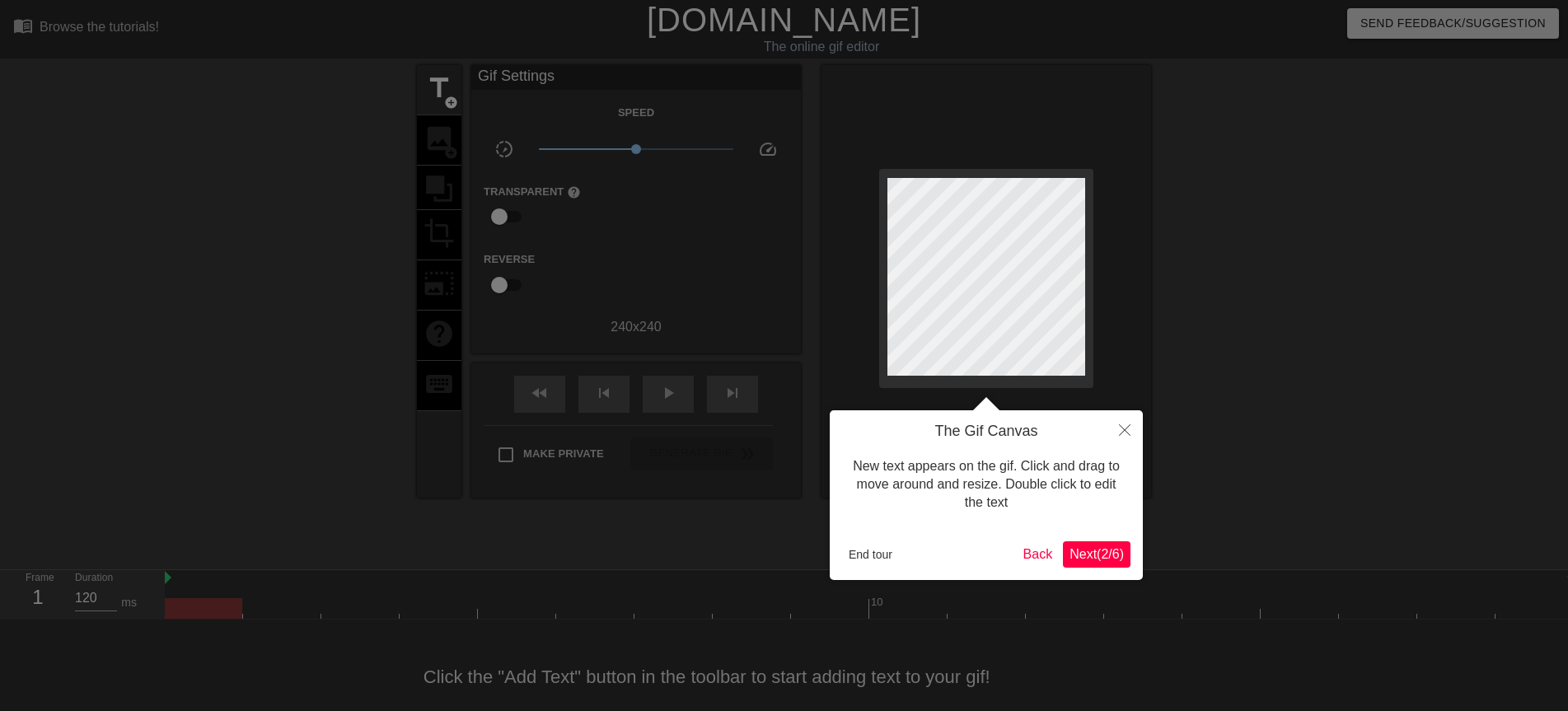
click at [1100, 547] on span "Next ( 2 / 6 )" at bounding box center [1097, 553] width 55 height 14
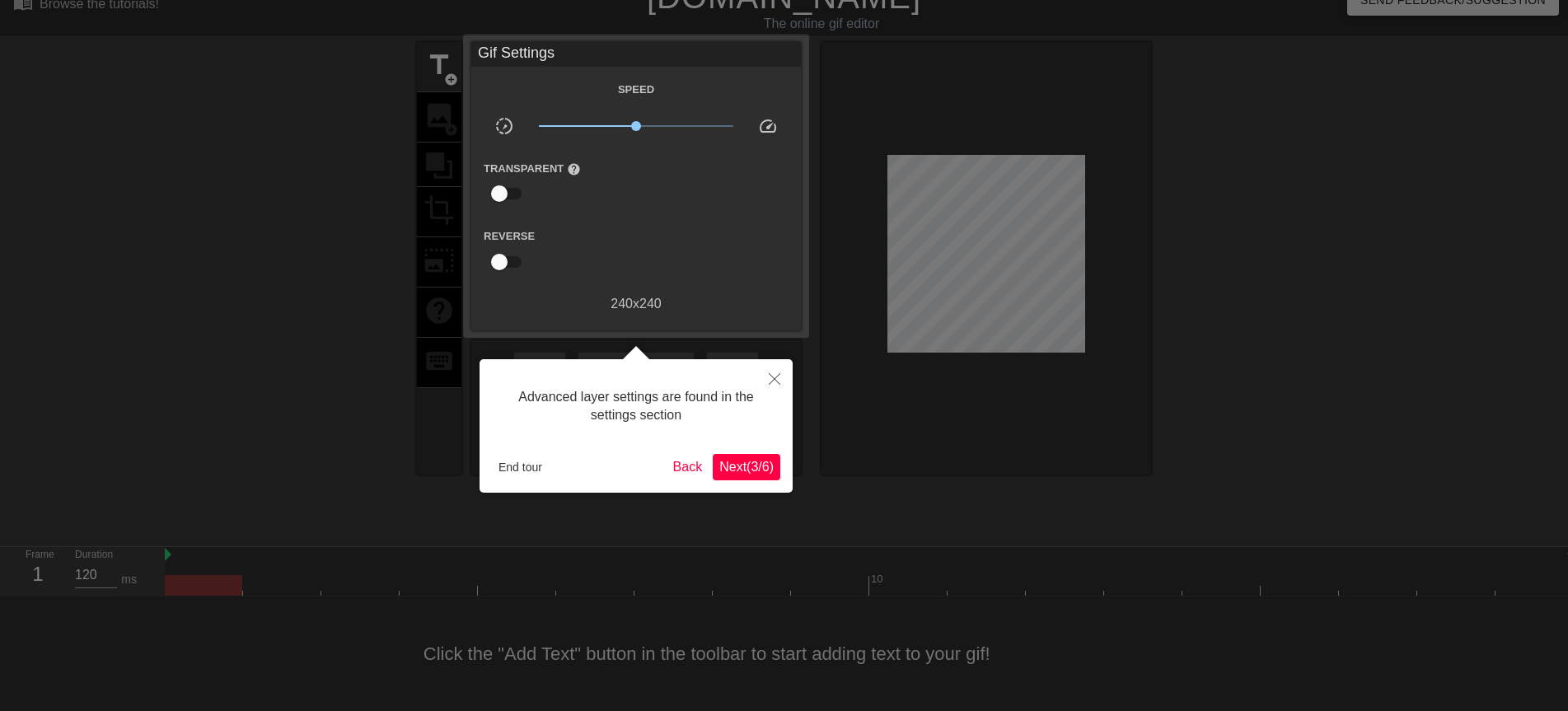
click at [724, 470] on span "Next ( 3 / 6 )" at bounding box center [747, 466] width 55 height 14
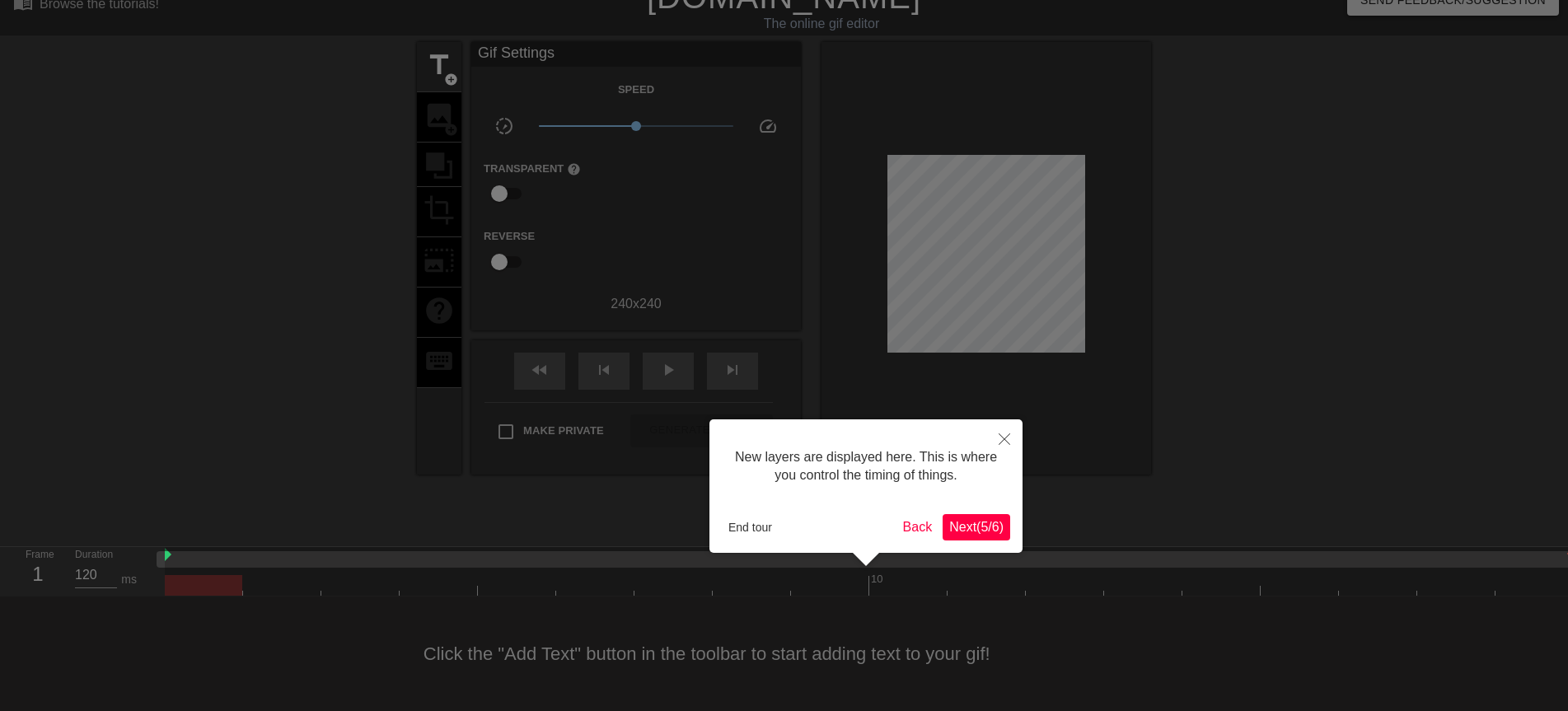
click at [957, 530] on span "Next ( 5 / 6 )" at bounding box center [976, 526] width 55 height 14
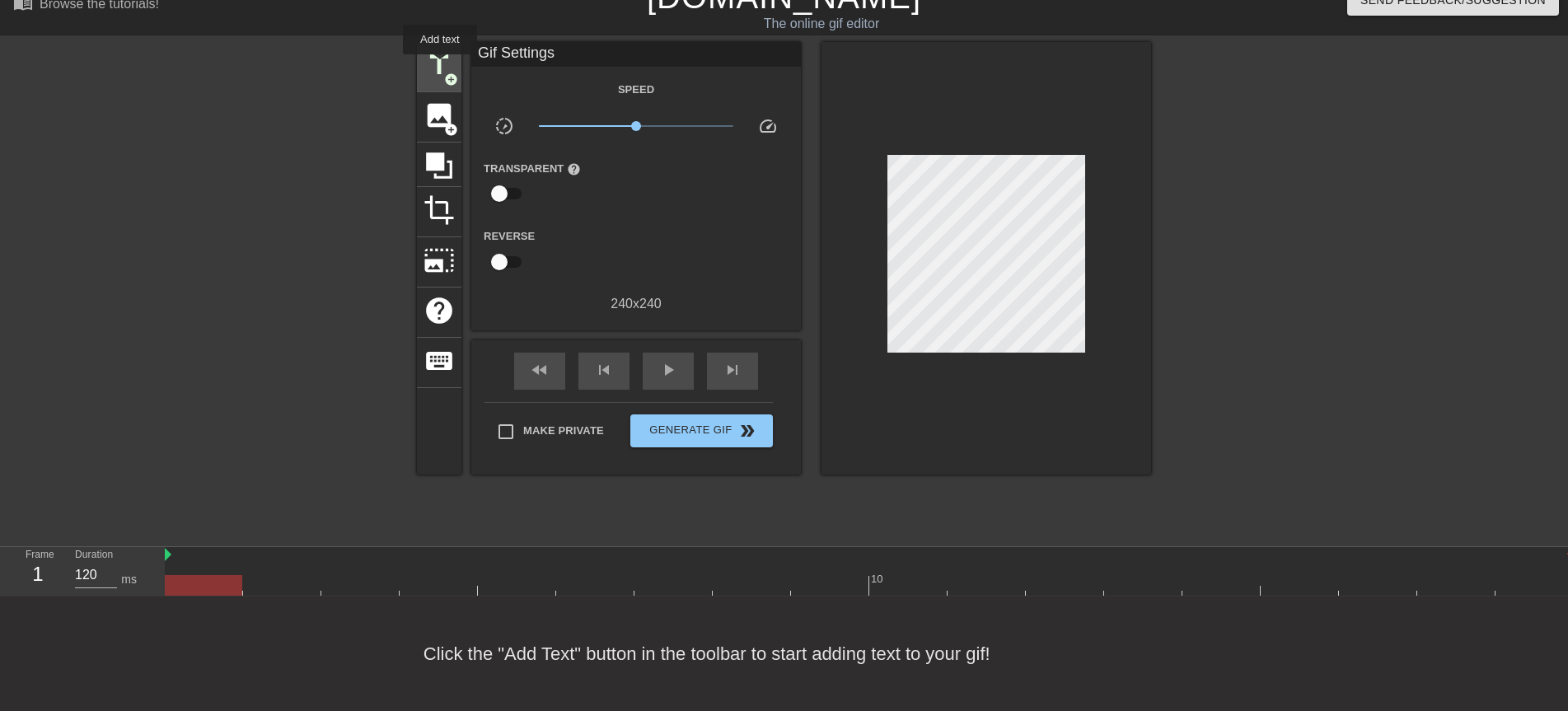
click at [440, 66] on span "title" at bounding box center [439, 65] width 31 height 31
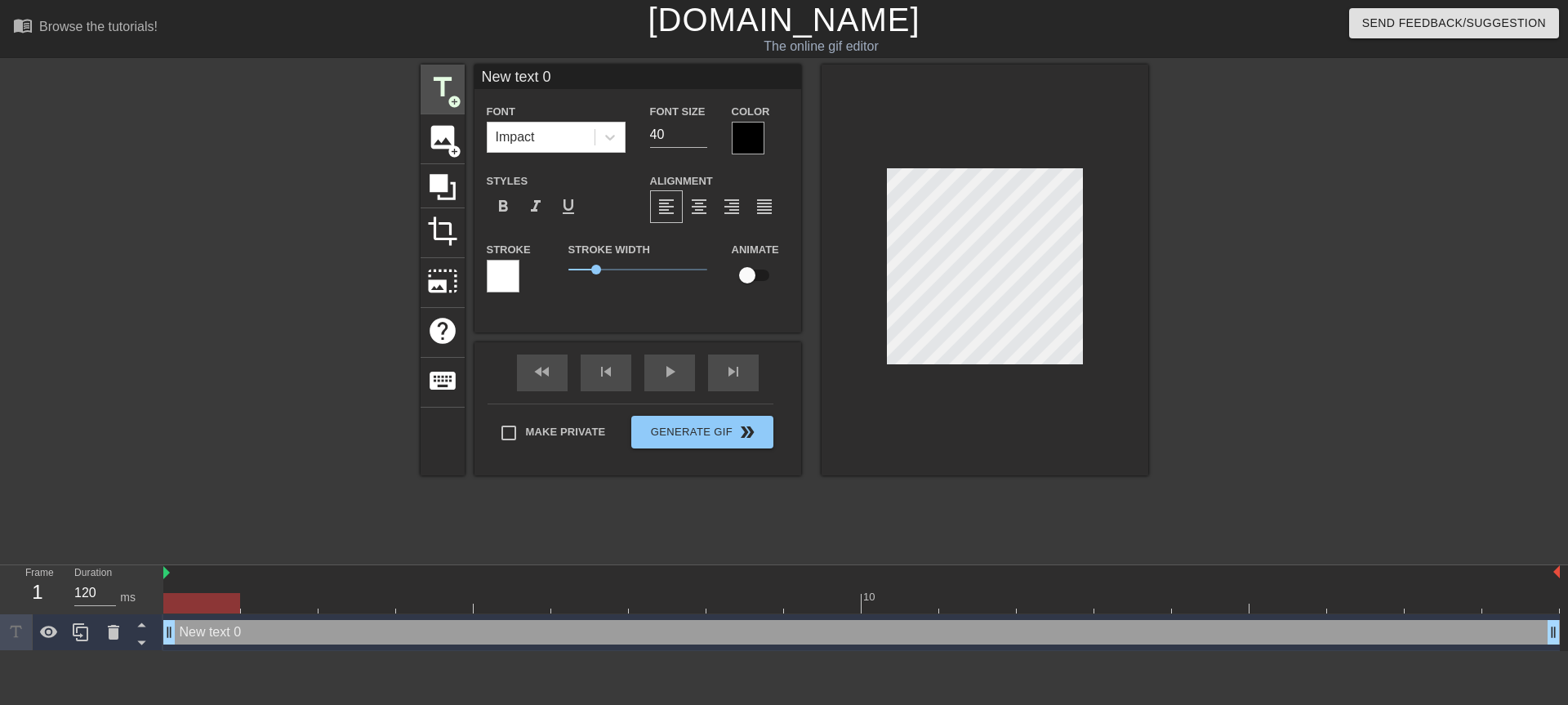
scroll to position [0, 0]
click at [559, 79] on input "New text 0" at bounding box center [638, 76] width 327 height 24
type input "N"
type input "[PERSON_NAME]"
click at [739, 143] on div at bounding box center [748, 138] width 33 height 33
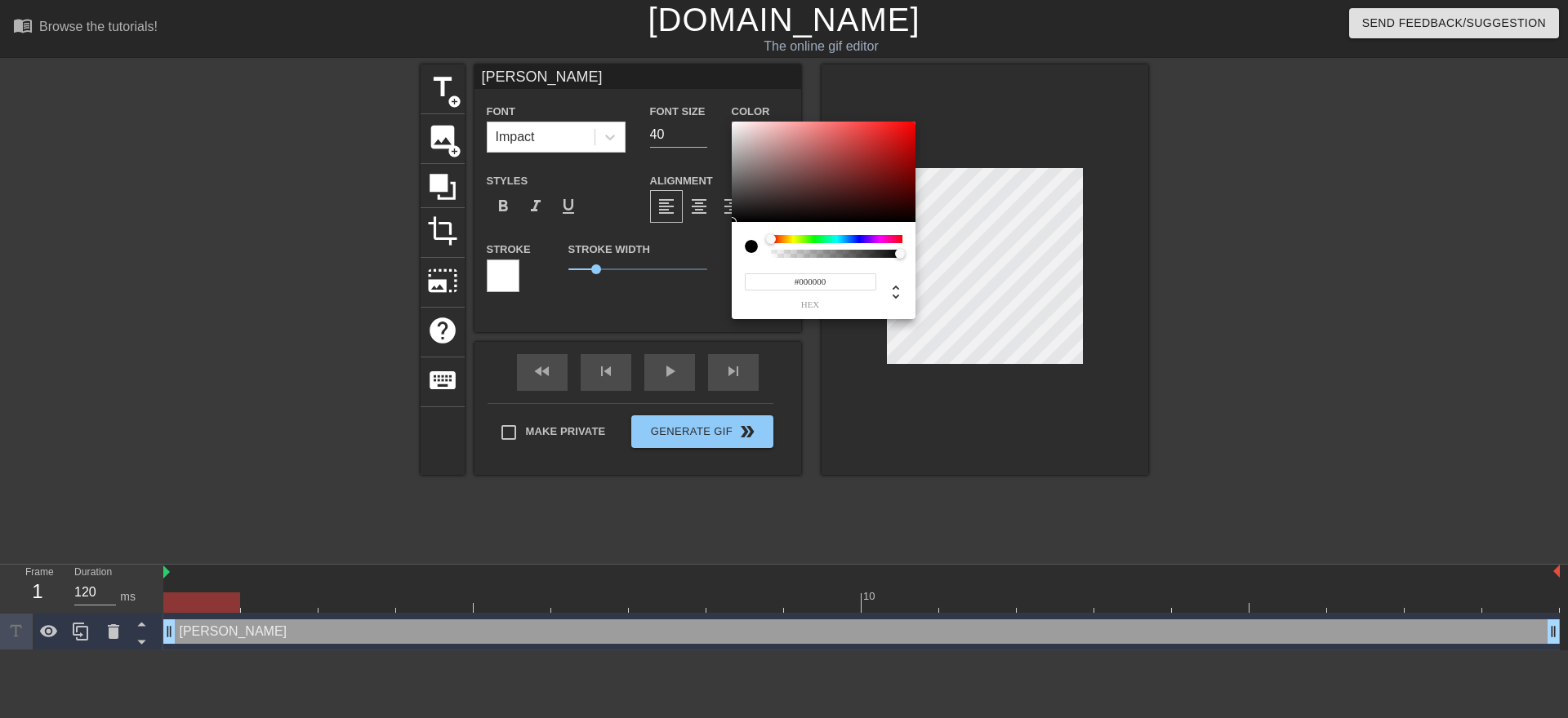
type input "#F61F1F"
click at [892, 125] on div at bounding box center [823, 173] width 183 height 101
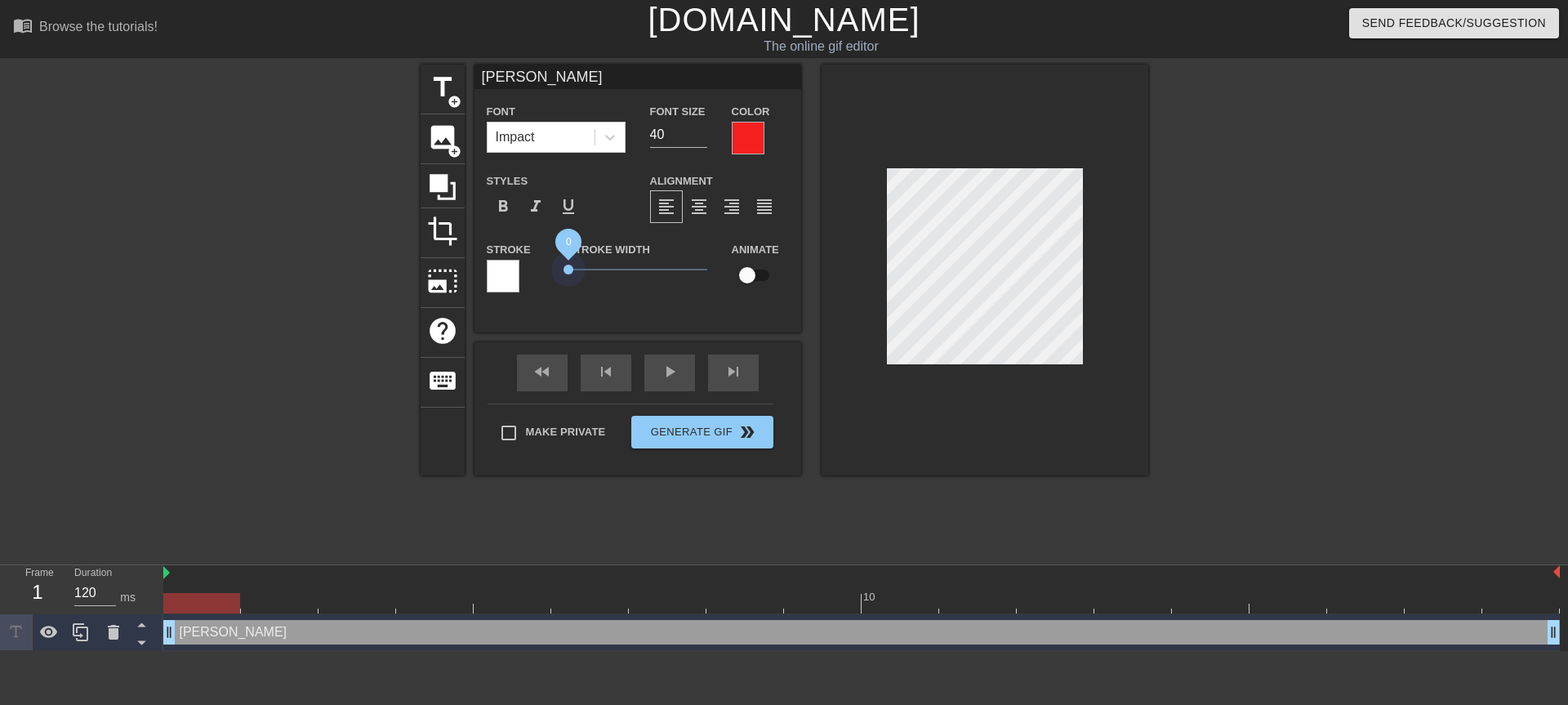
drag, startPoint x: 597, startPoint y: 266, endPoint x: 522, endPoint y: 264, distance: 75.0
click at [522, 264] on div "Stroke Stroke Width 0 Animate" at bounding box center [638, 273] width 327 height 68
click at [497, 209] on span "format_bold" at bounding box center [503, 207] width 20 height 20
click at [703, 129] on input "41" at bounding box center [678, 135] width 57 height 26
click at [703, 129] on input "42" at bounding box center [678, 135] width 57 height 26
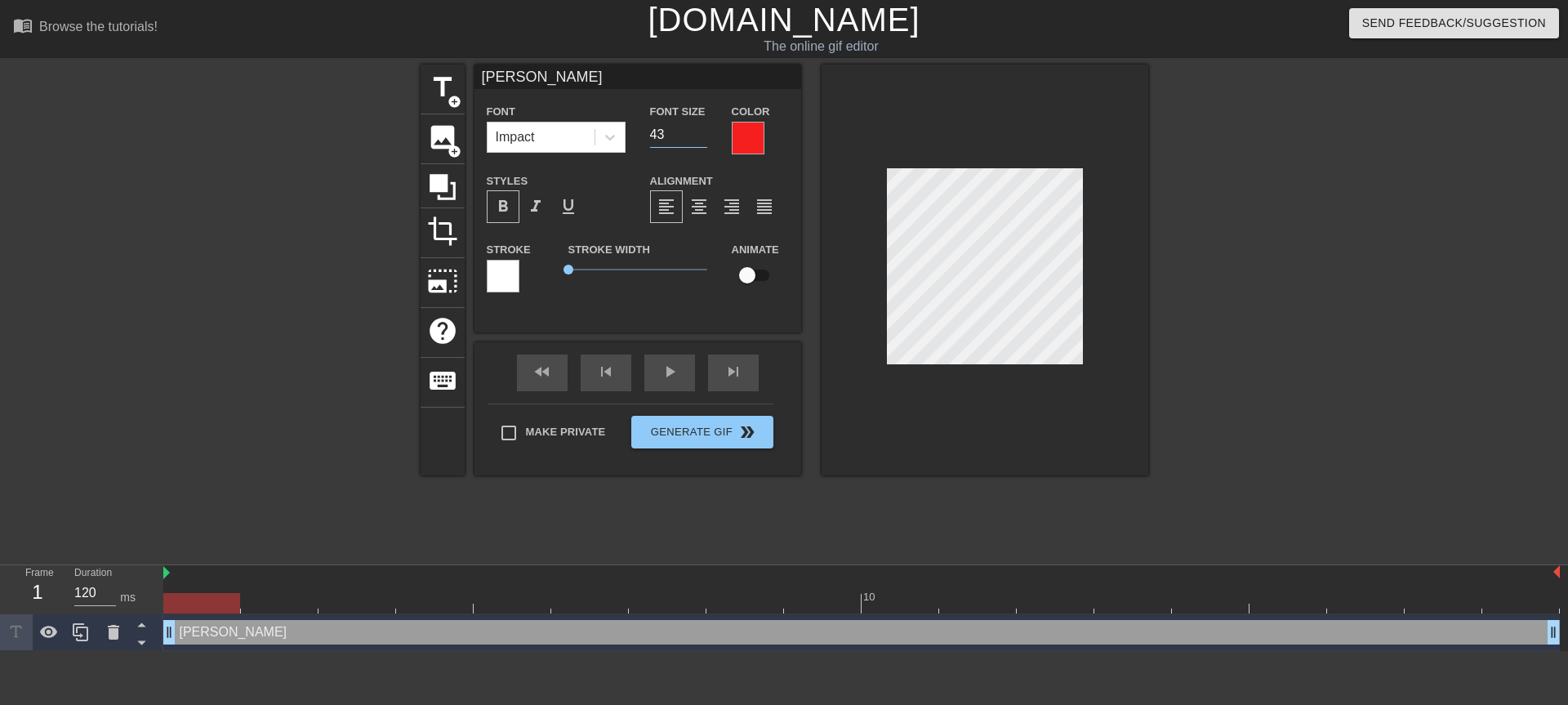
click at [703, 129] on input "43" at bounding box center [678, 135] width 57 height 26
click at [703, 129] on input "44" at bounding box center [678, 135] width 57 height 26
type input "45"
click at [703, 129] on input "45" at bounding box center [678, 135] width 57 height 26
click at [915, 443] on div at bounding box center [985, 269] width 327 height 411
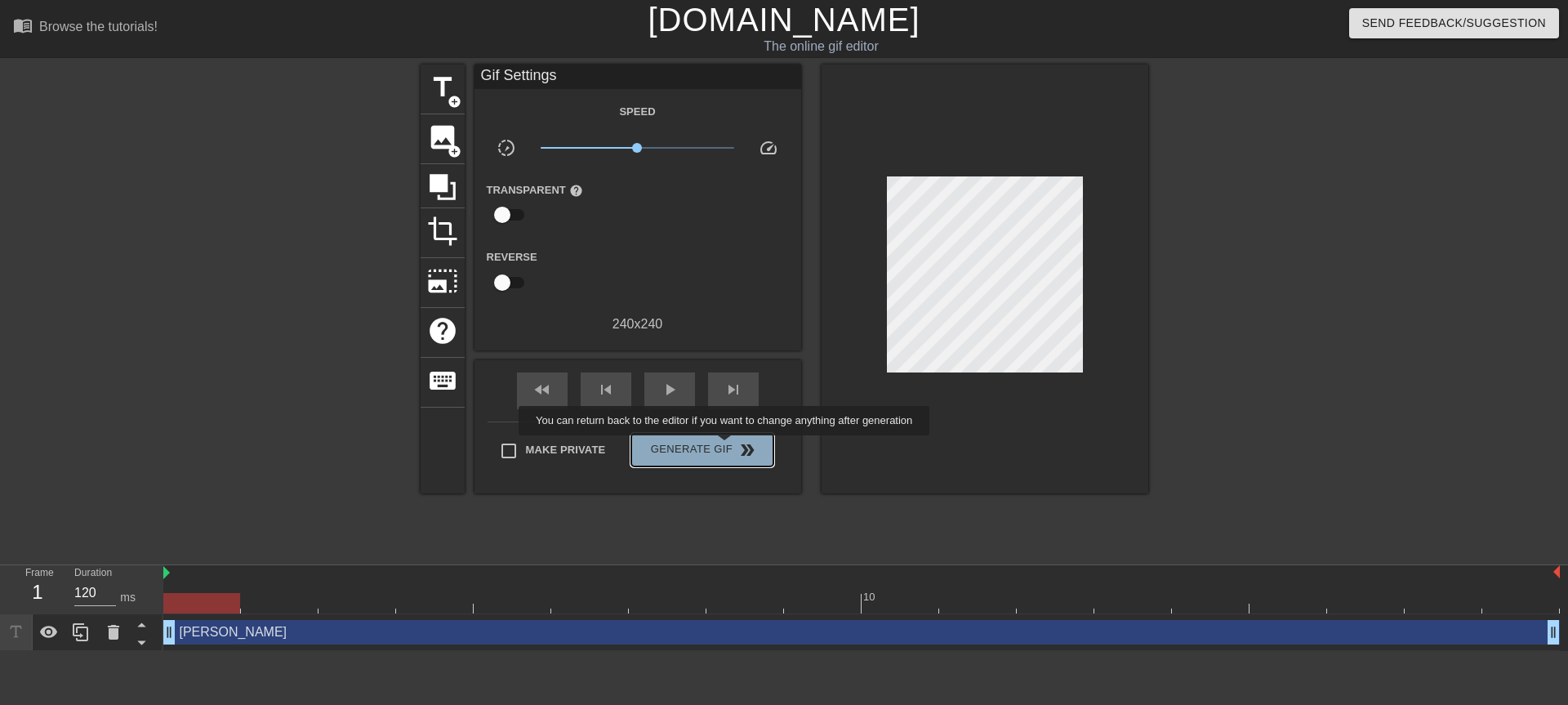
click at [727, 446] on span "Generate Gif double_arrow" at bounding box center [702, 450] width 128 height 20
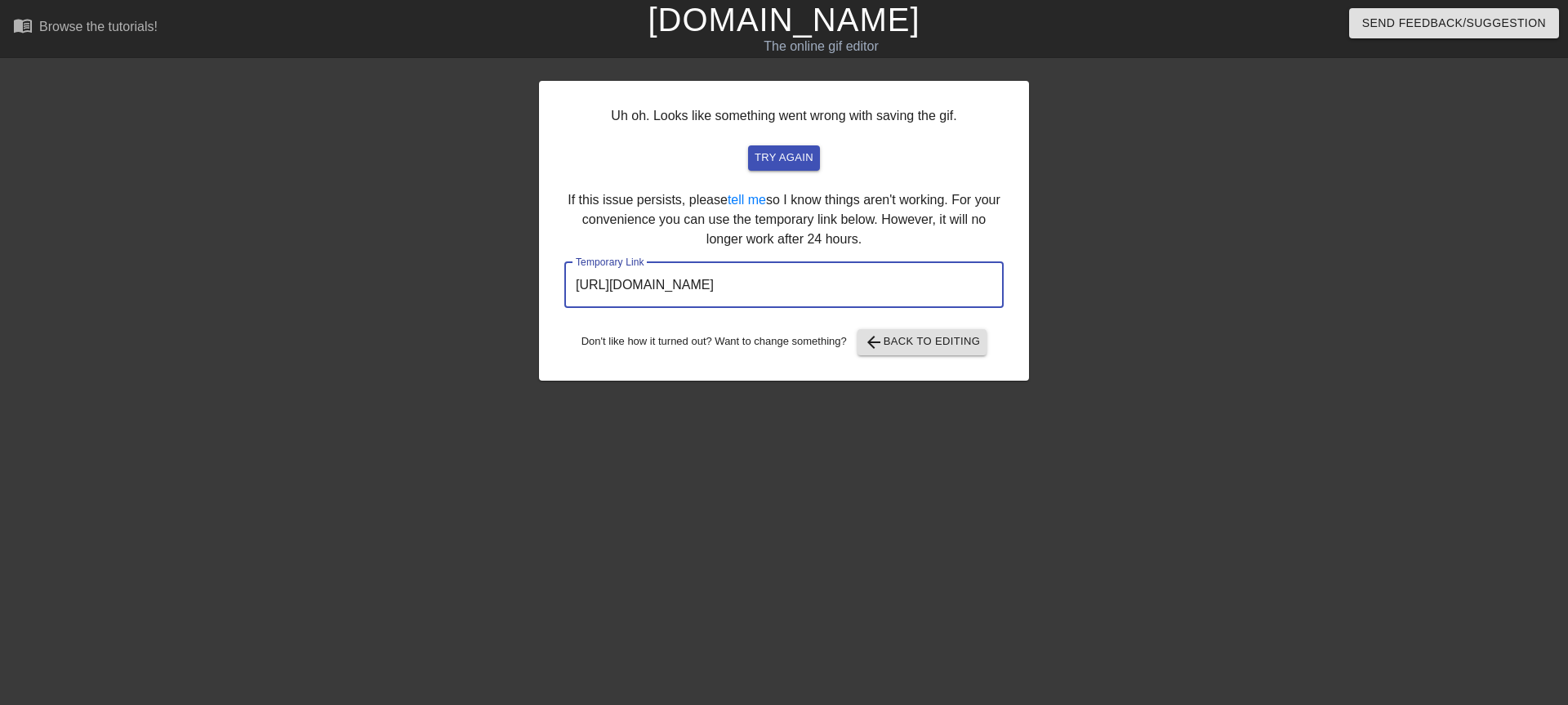
drag, startPoint x: 914, startPoint y: 290, endPoint x: 528, endPoint y: 282, distance: 386.1
click at [530, 282] on div "Uh oh. Looks like something went wrong with saving the gif. try again If this i…" at bounding box center [784, 309] width 1568 height 490
